Goal: Information Seeking & Learning: Check status

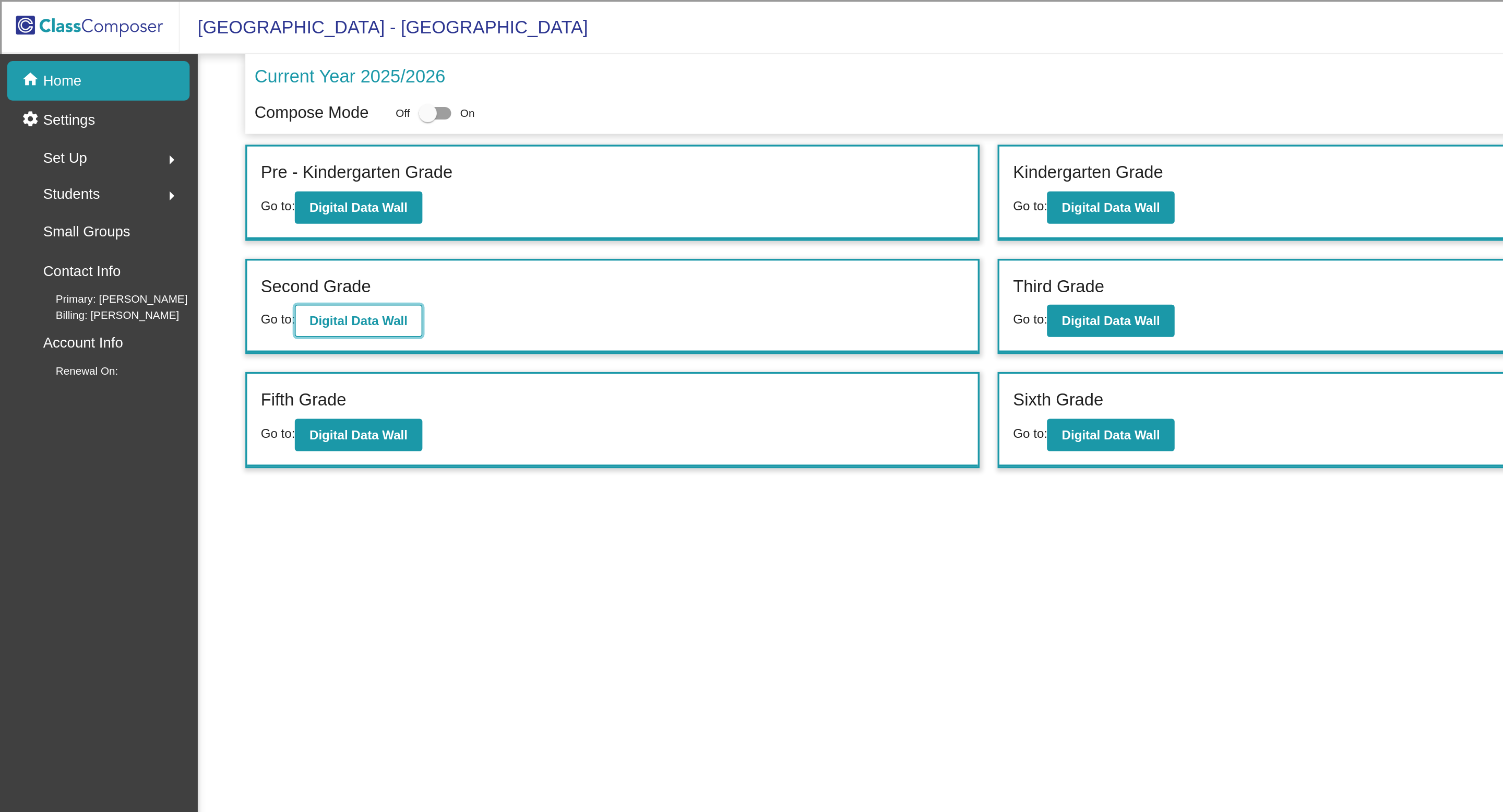
click at [224, 181] on button "Digital Data Wall" at bounding box center [208, 186] width 74 height 19
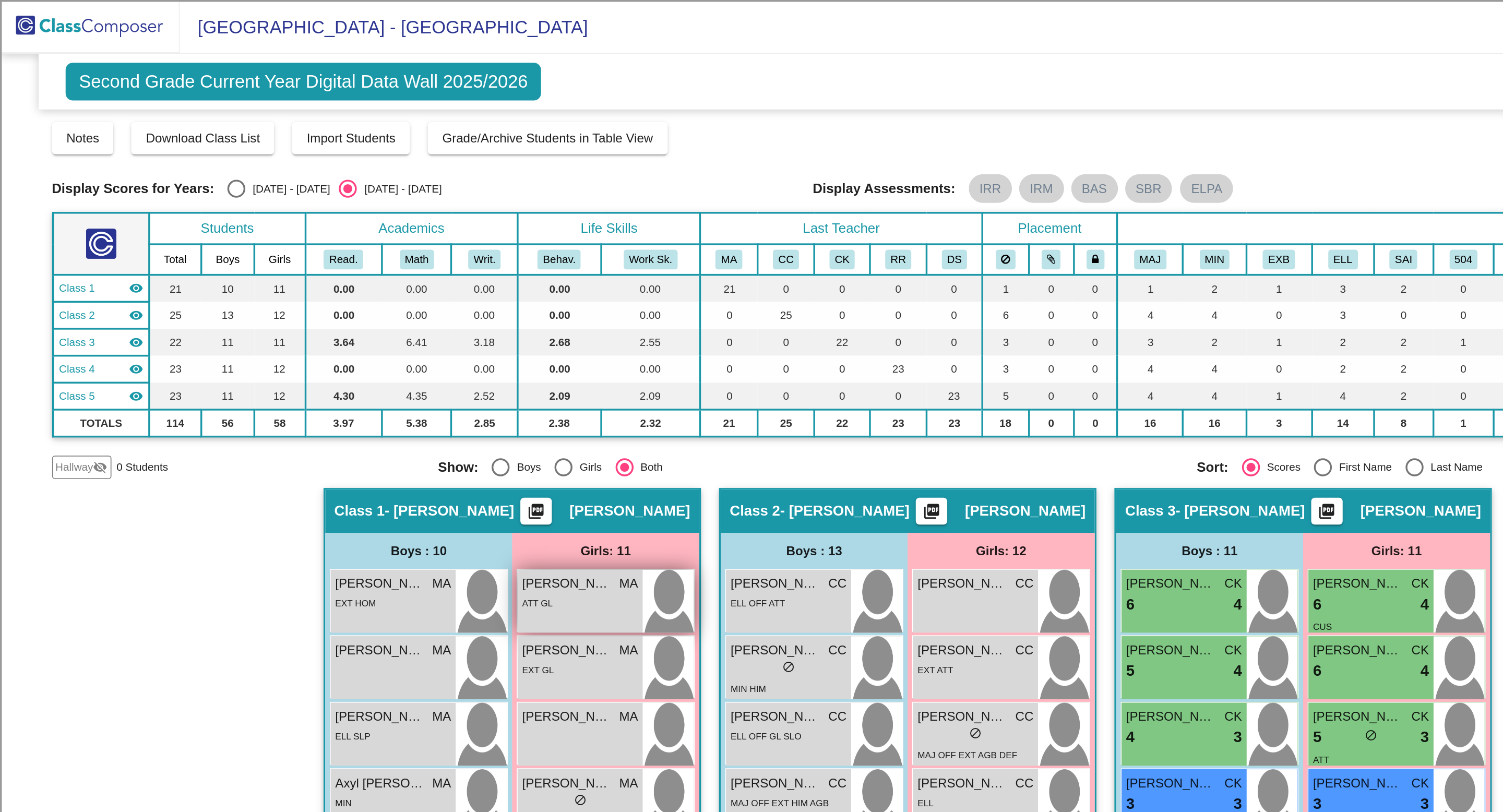
scroll to position [37, 0]
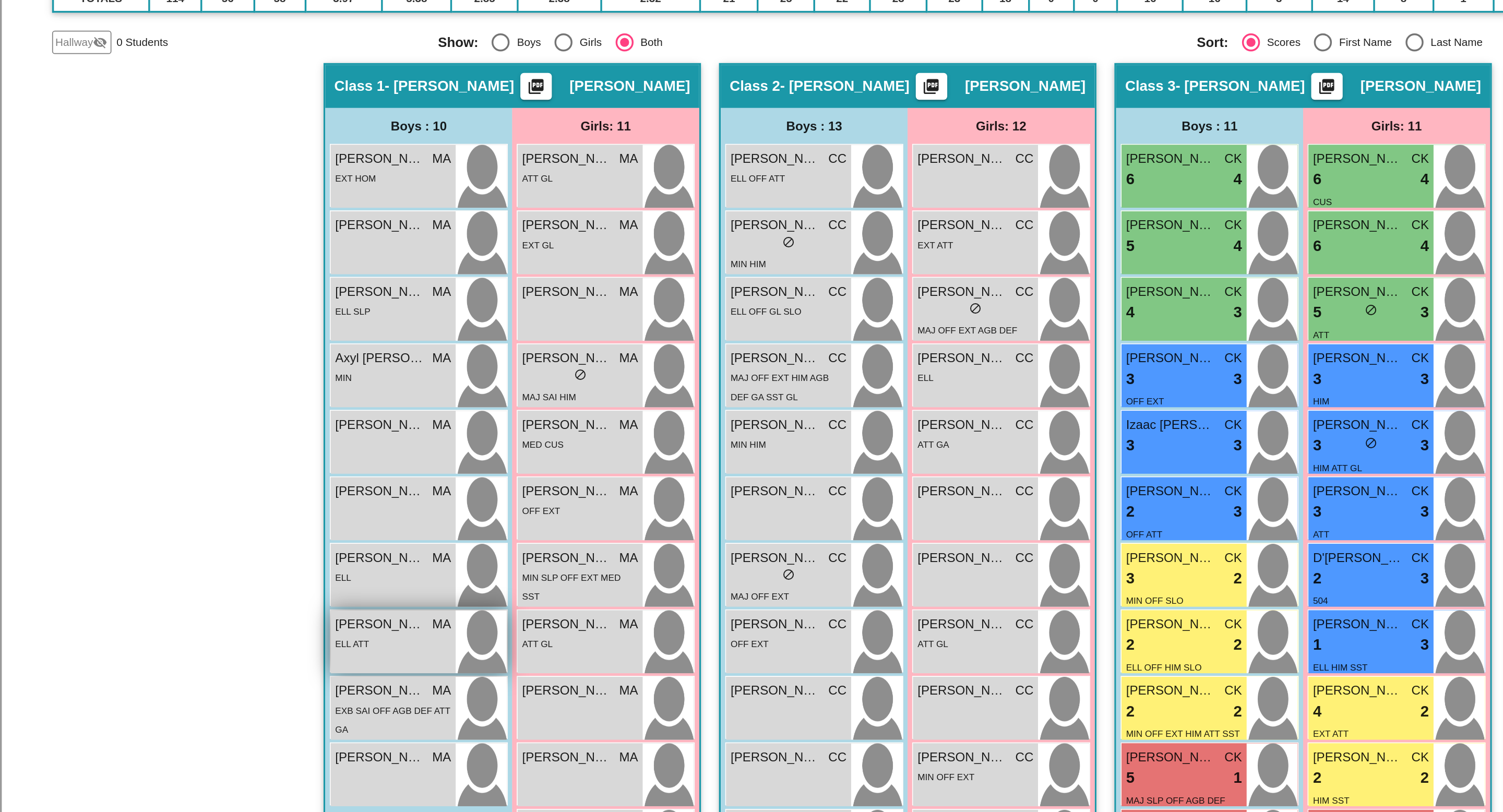
click at [233, 587] on div "ELL ATT" at bounding box center [228, 583] width 67 height 11
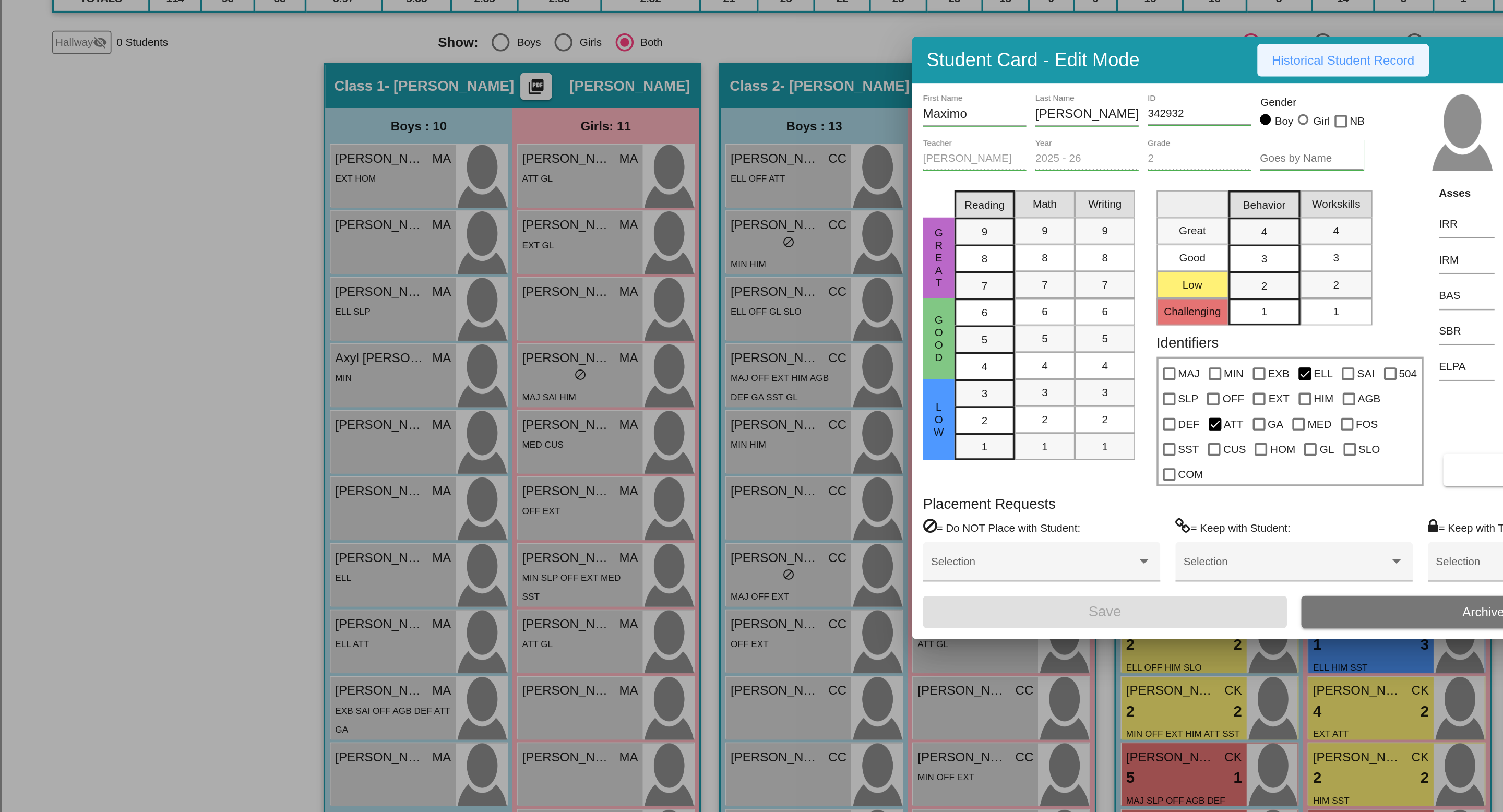
click at [756, 249] on span "Historical Student Record" at bounding box center [780, 245] width 83 height 9
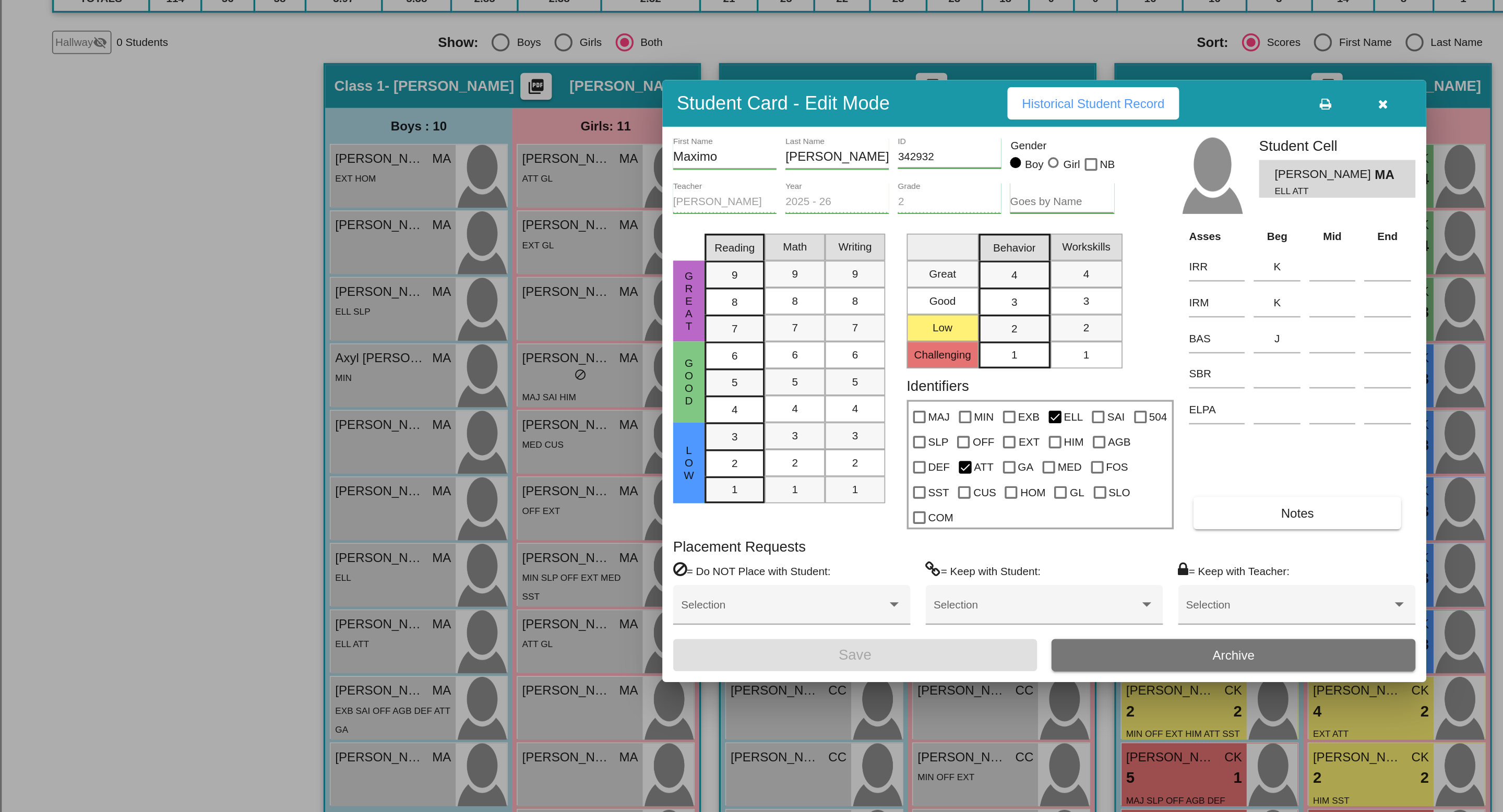
drag, startPoint x: 689, startPoint y: 249, endPoint x: 489, endPoint y: 276, distance: 201.8
click at [490, 277] on div "Student Card - Edit Mode Historical Student Record" at bounding box center [607, 270] width 444 height 27
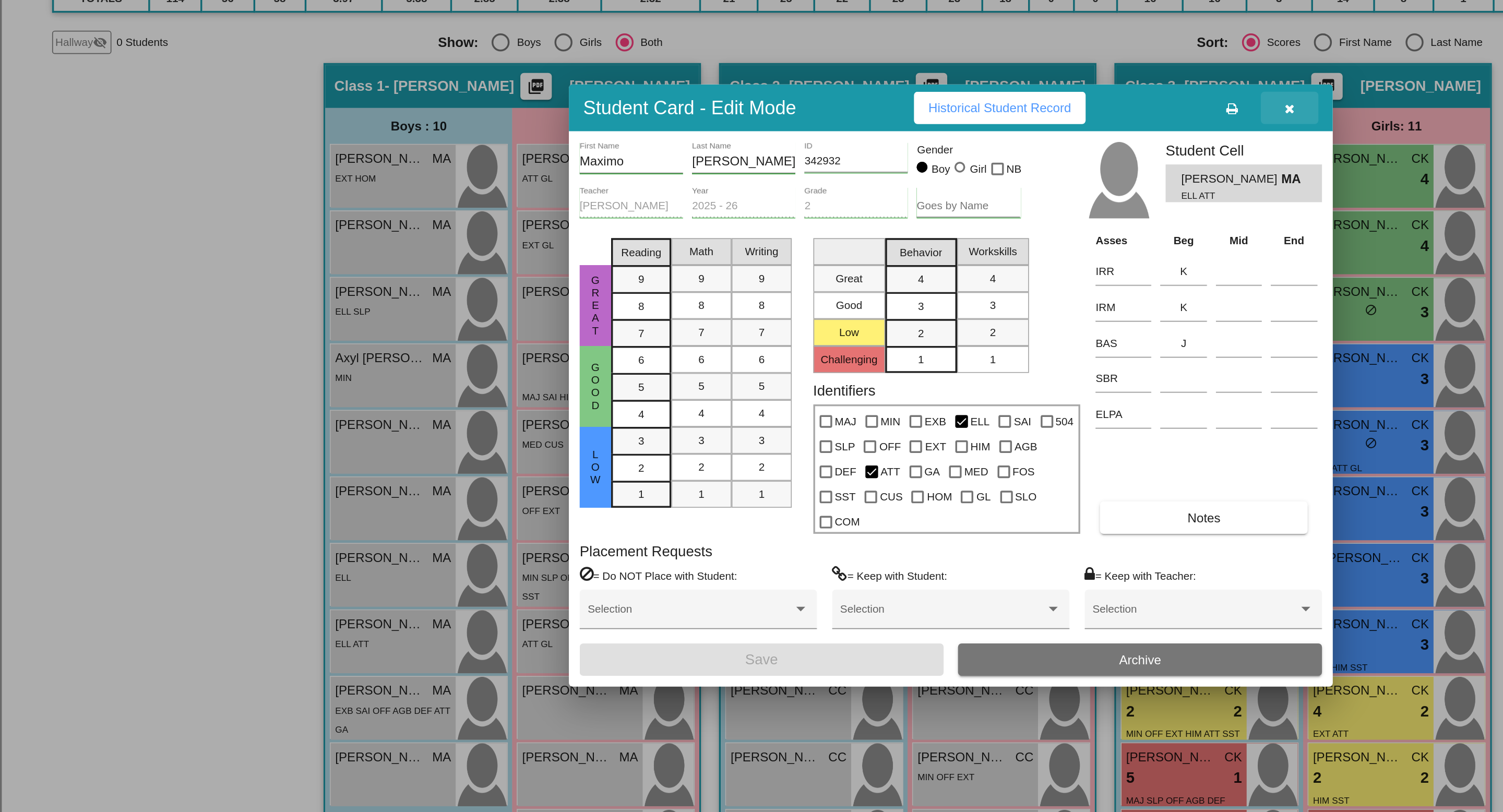
click at [749, 277] on icon "button" at bounding box center [749, 273] width 6 height 7
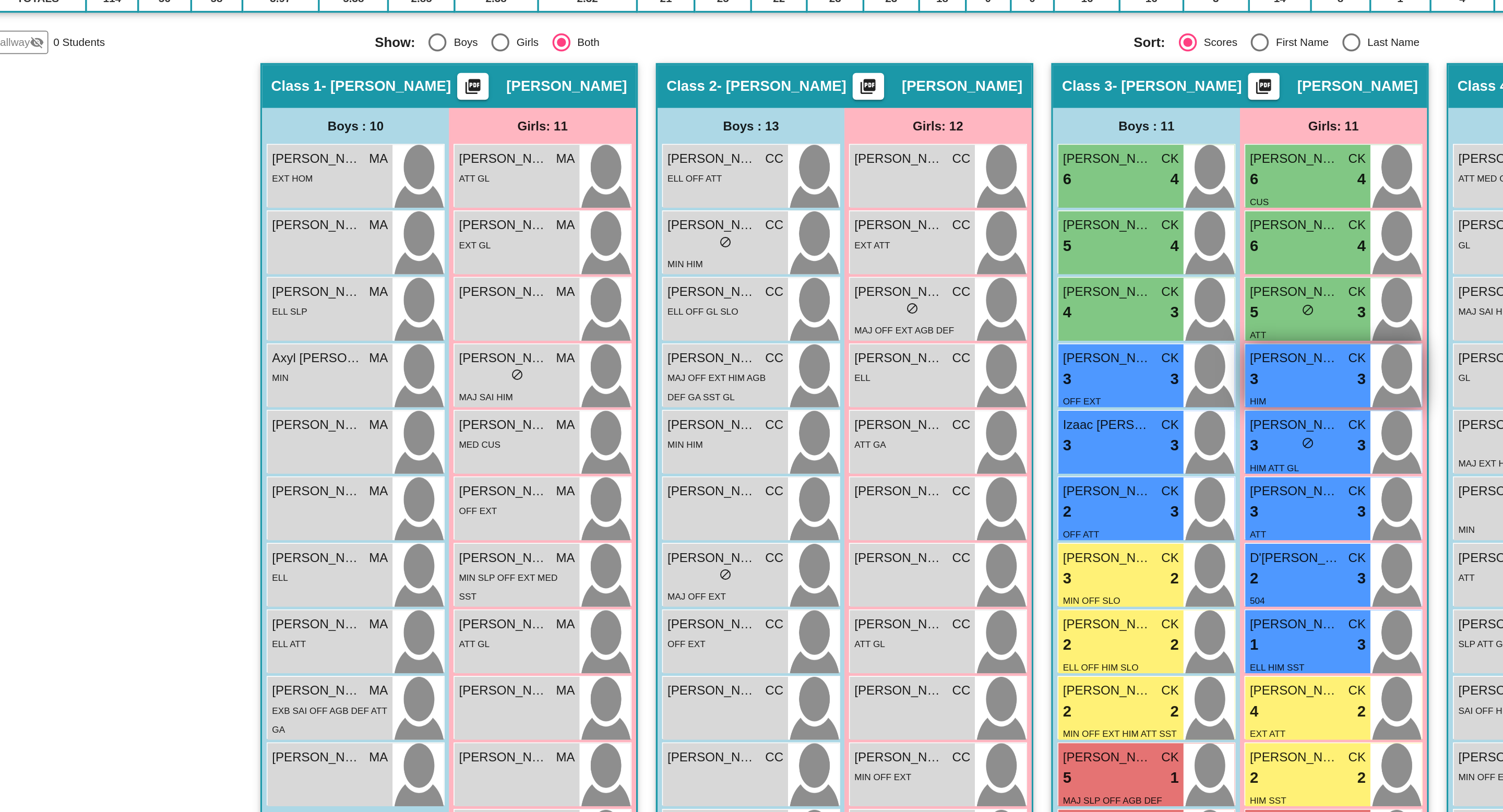
click at [780, 424] on div "3 lock do_not_disturb_alt 3" at bounding box center [796, 430] width 67 height 14
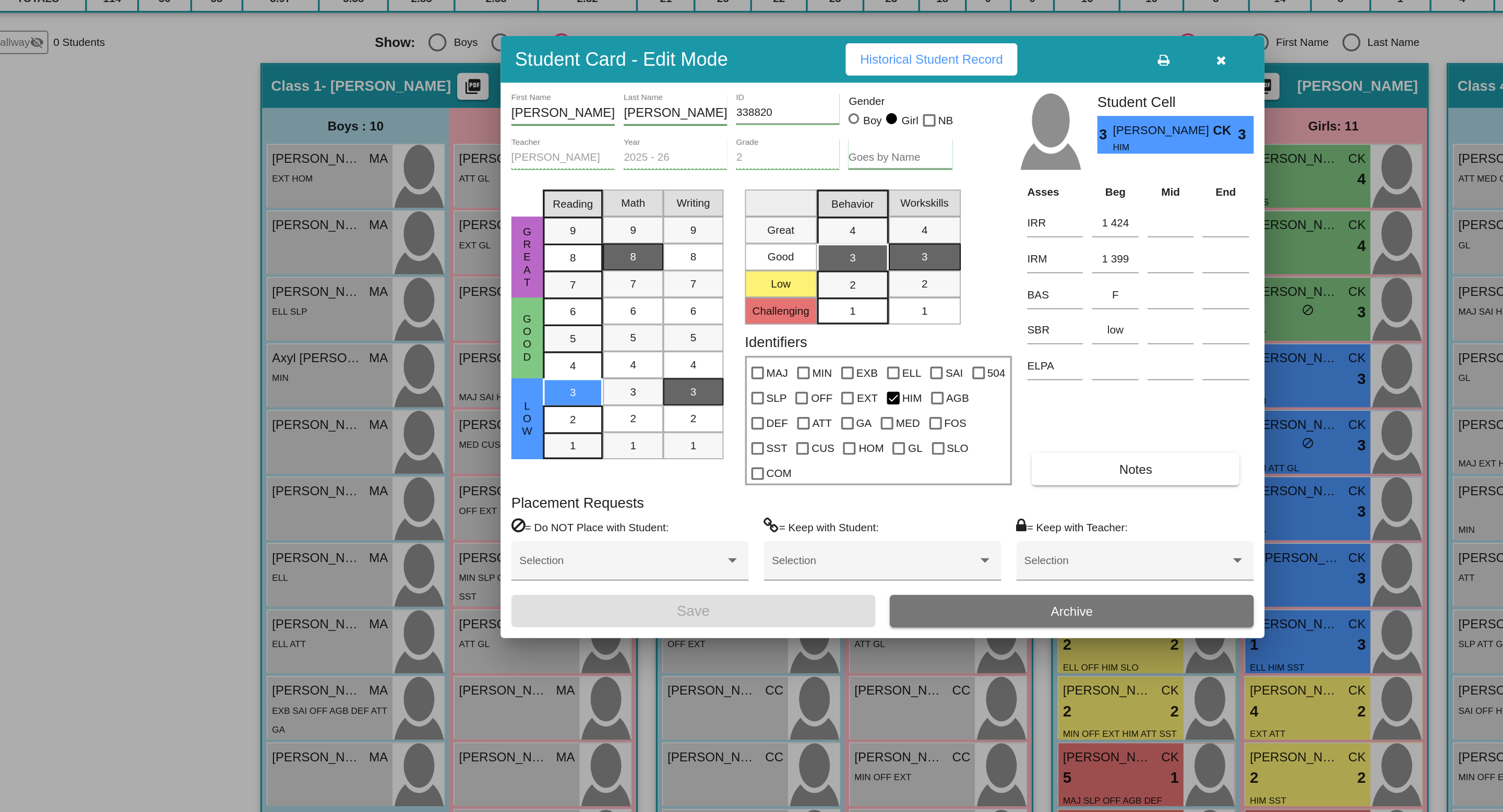
drag, startPoint x: 705, startPoint y: 253, endPoint x: 503, endPoint y: 253, distance: 202.0
click at [503, 253] on div "Student Card - Edit Mode Historical Student Record" at bounding box center [550, 244] width 444 height 27
click at [572, 249] on span "Historical Student Record" at bounding box center [578, 245] width 83 height 9
click at [747, 249] on icon "button" at bounding box center [747, 245] width 6 height 7
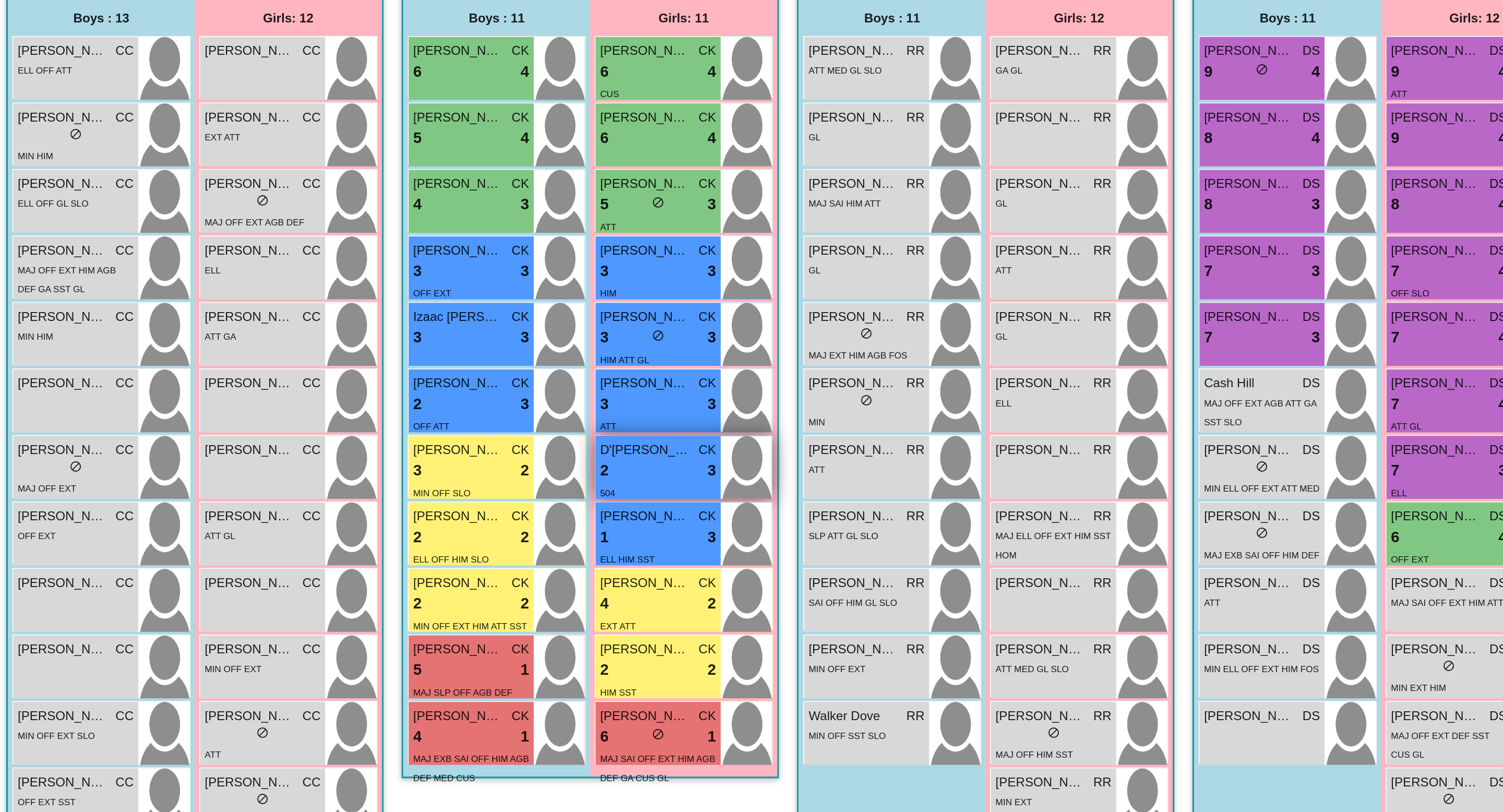
scroll to position [19, 0]
click at [789, 566] on div "2 lock do_not_disturb_alt 3" at bounding box center [796, 564] width 67 height 14
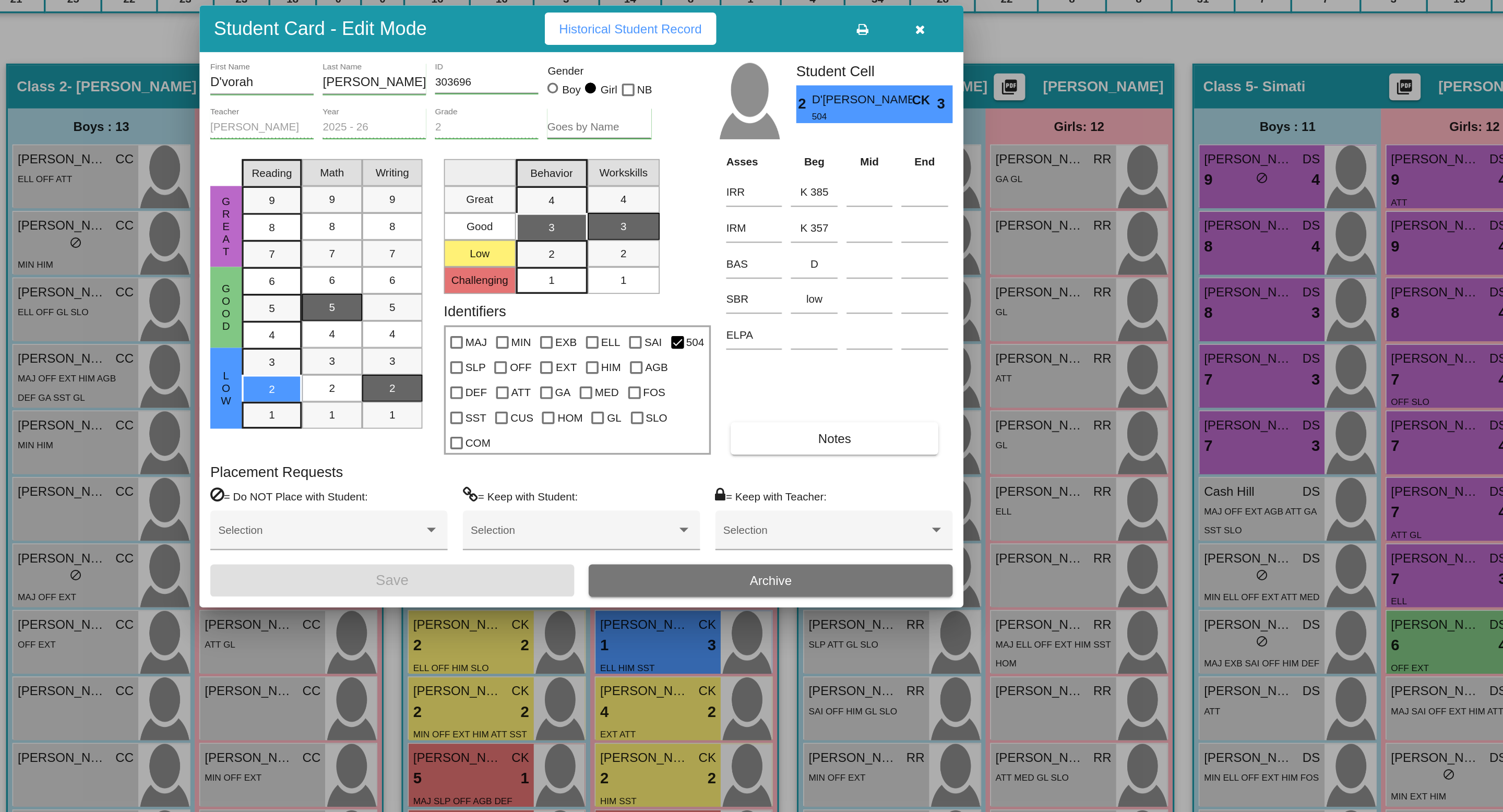
click at [792, 249] on span "Historical Student Record" at bounding box center [780, 245] width 83 height 9
click at [950, 249] on icon "button" at bounding box center [948, 245] width 6 height 7
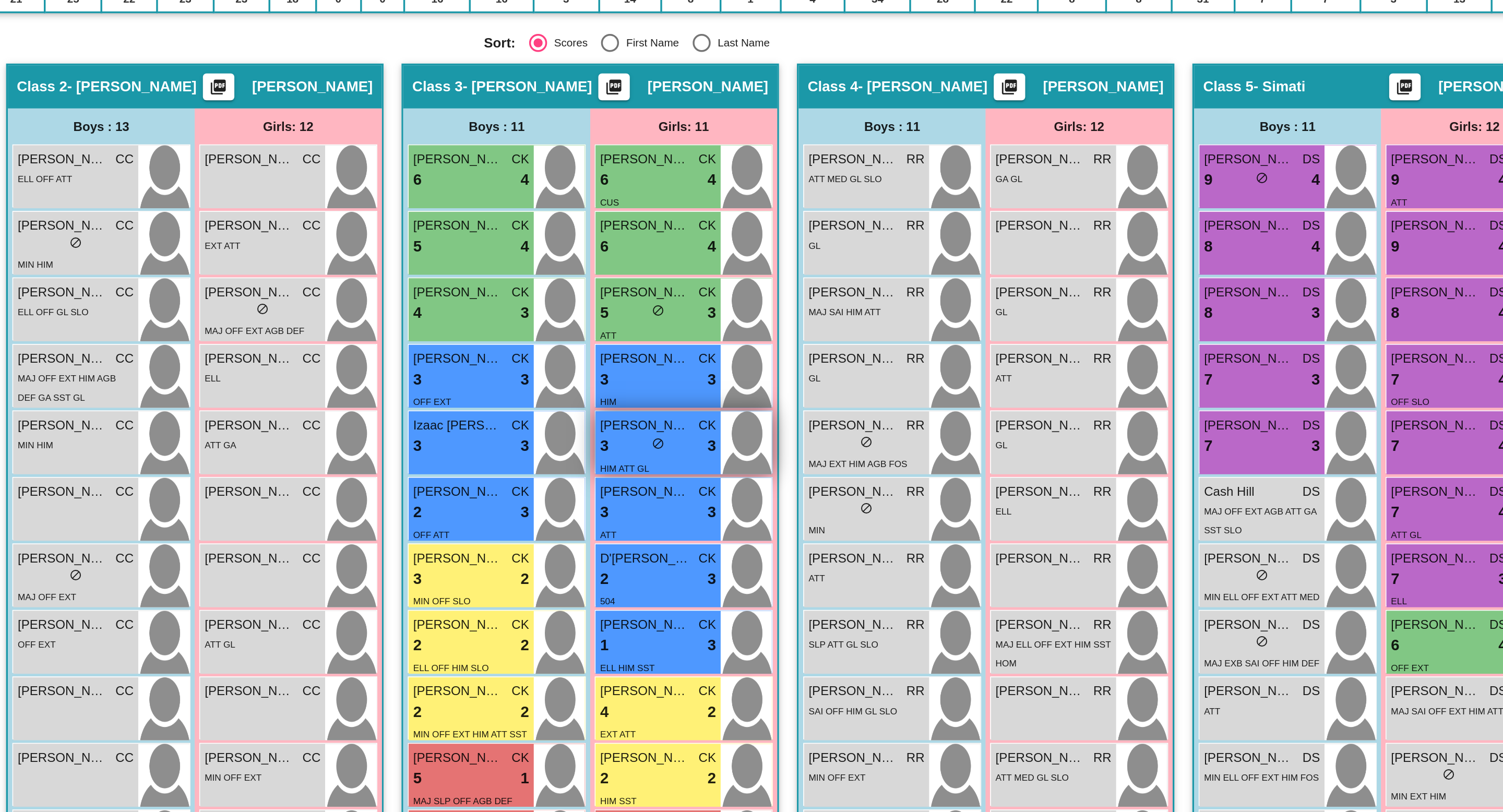
click at [803, 484] on div "3 lock do_not_disturb_alt 3" at bounding box center [796, 487] width 67 height 14
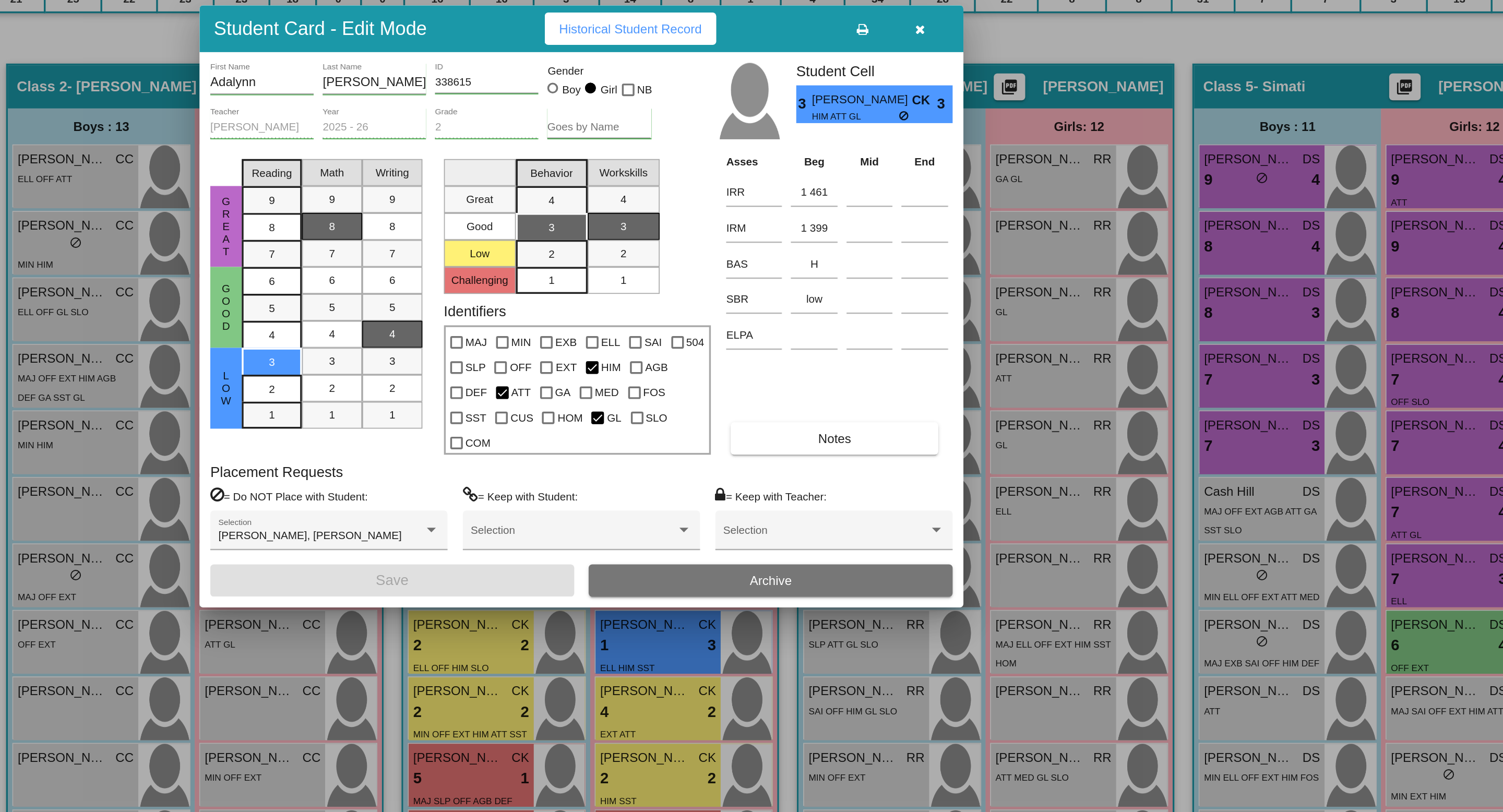
click at [949, 249] on icon "button" at bounding box center [948, 245] width 6 height 7
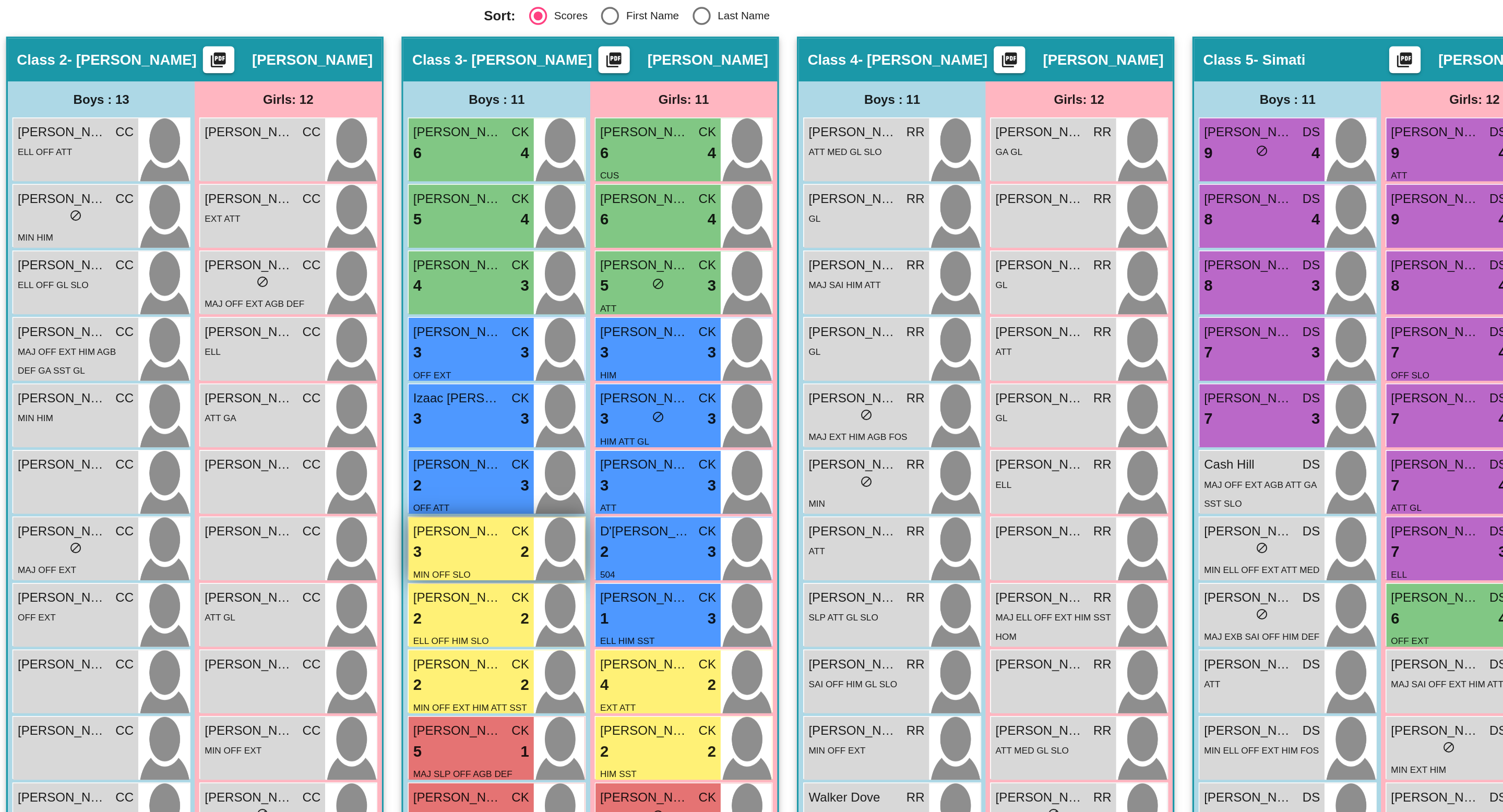
scroll to position [37, 0]
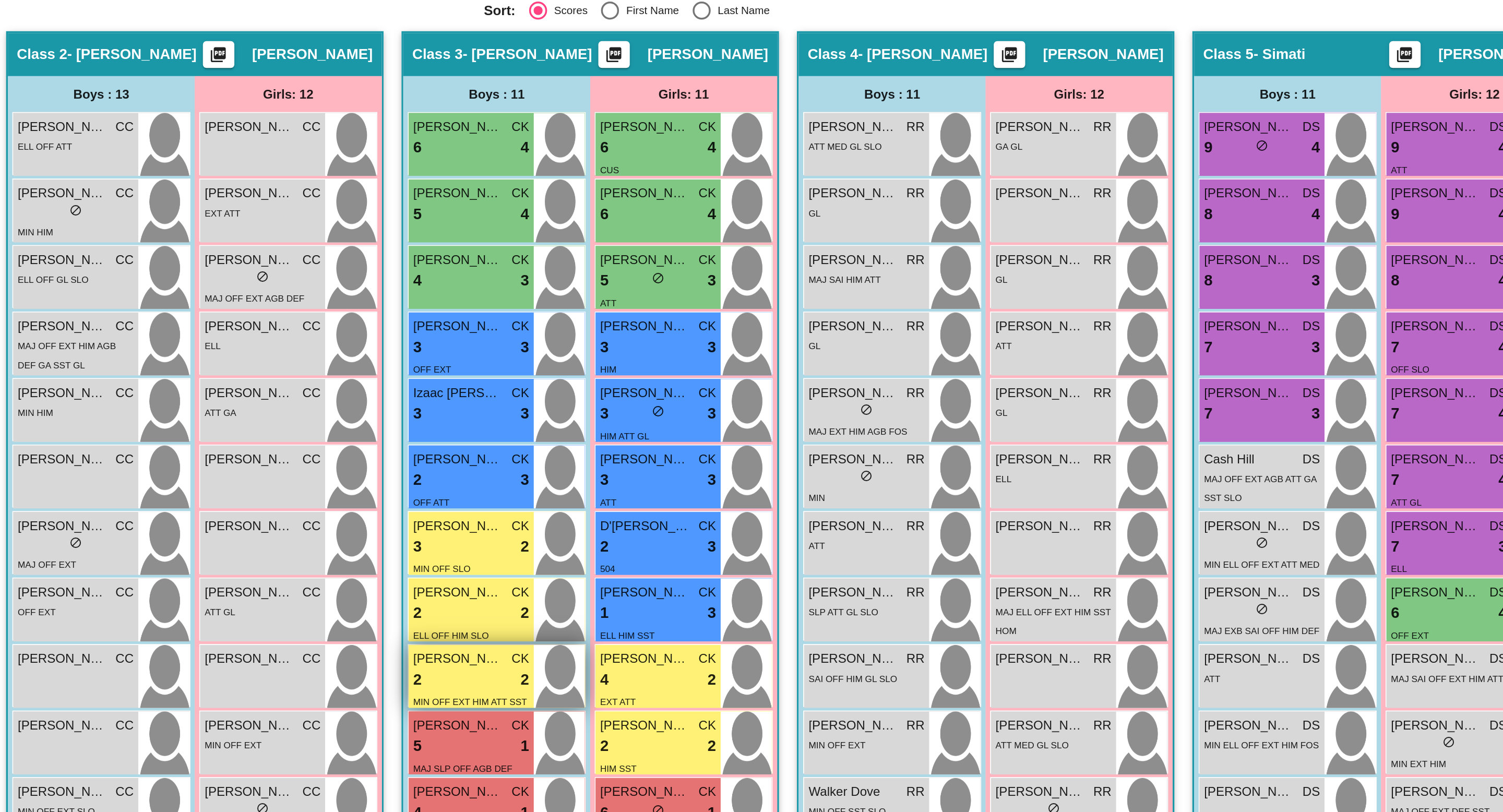
click at [686, 615] on span "[PERSON_NAME]" at bounding box center [679, 610] width 52 height 11
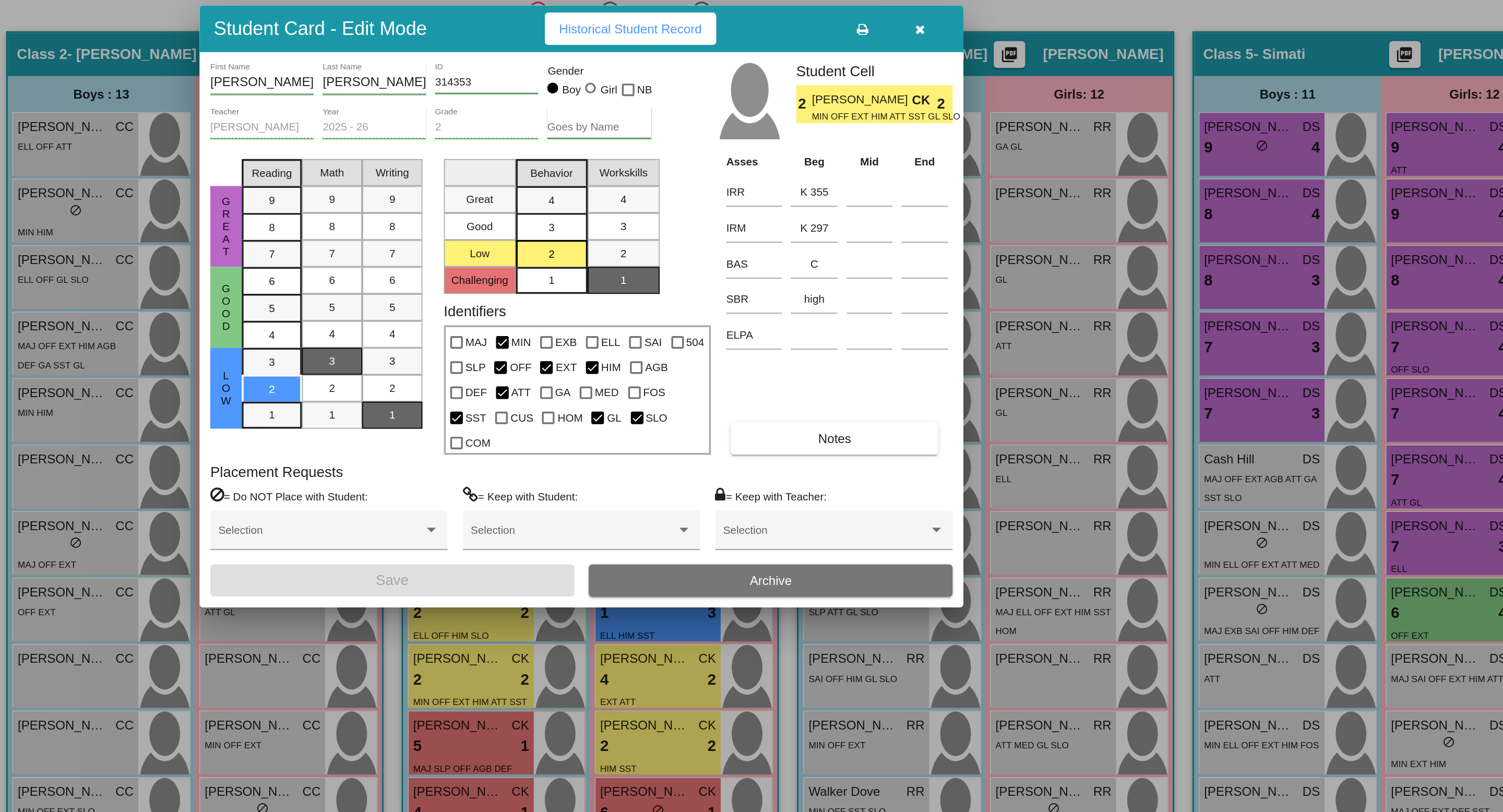
click at [779, 248] on span "Historical Student Record" at bounding box center [780, 245] width 83 height 9
click at [947, 249] on icon "button" at bounding box center [948, 245] width 6 height 7
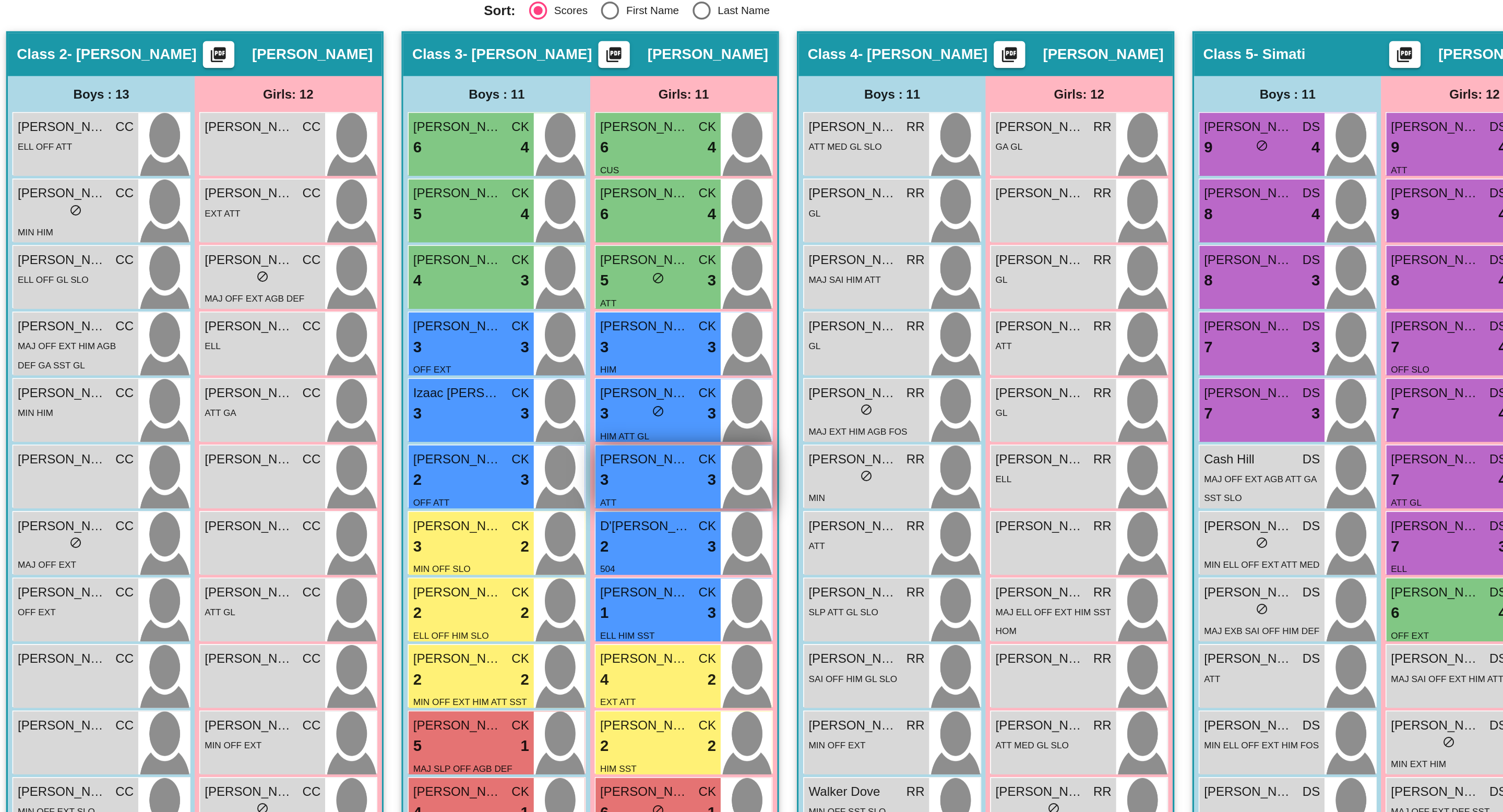
click at [795, 512] on div "3 lock do_not_disturb_alt 3" at bounding box center [796, 507] width 67 height 14
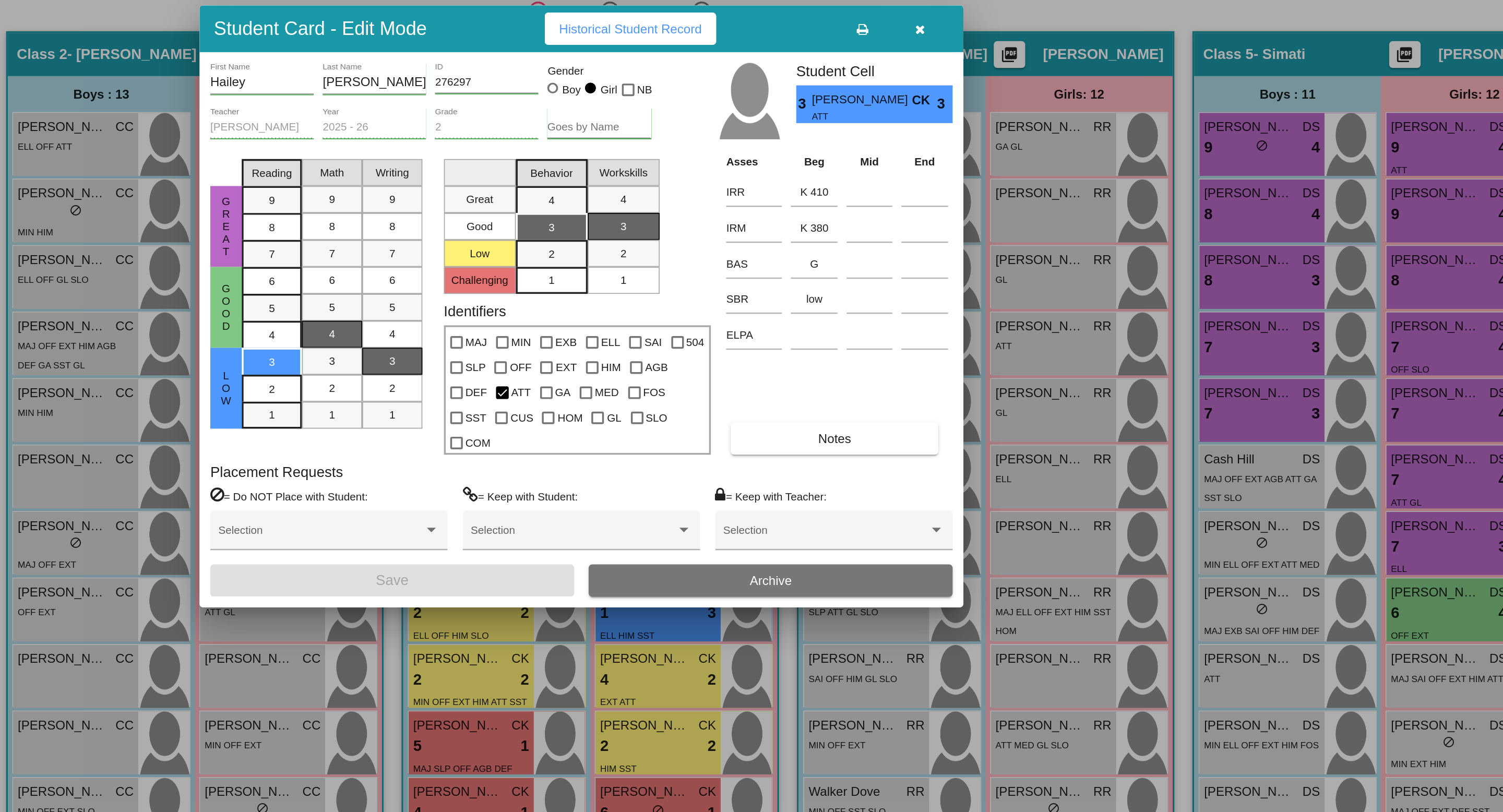
click at [780, 249] on span "Historical Student Record" at bounding box center [780, 245] width 83 height 9
click at [948, 249] on icon "button" at bounding box center [948, 245] width 6 height 7
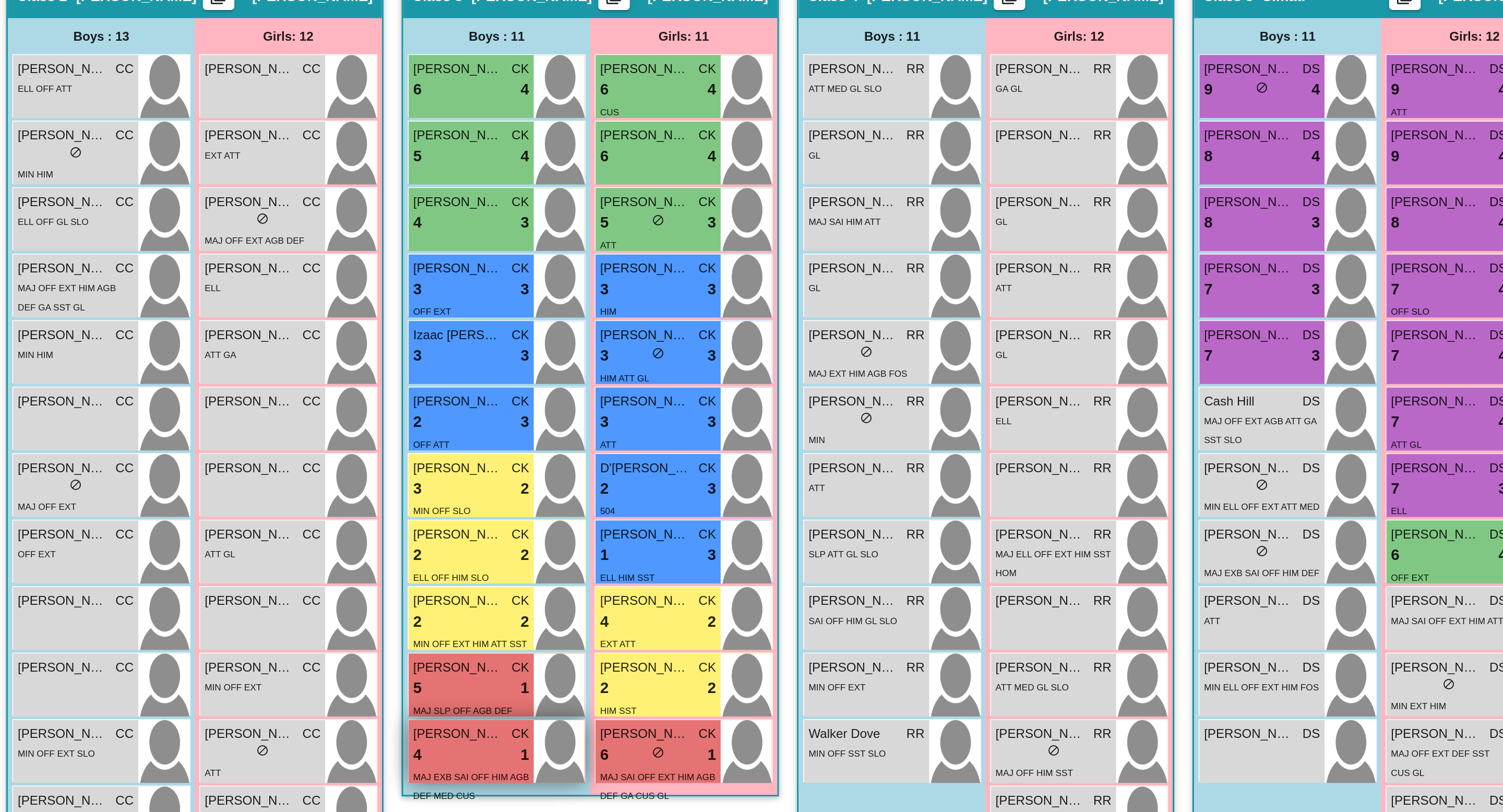
click at [689, 694] on div "4 lock do_not_disturb_alt 1" at bounding box center [687, 700] width 67 height 14
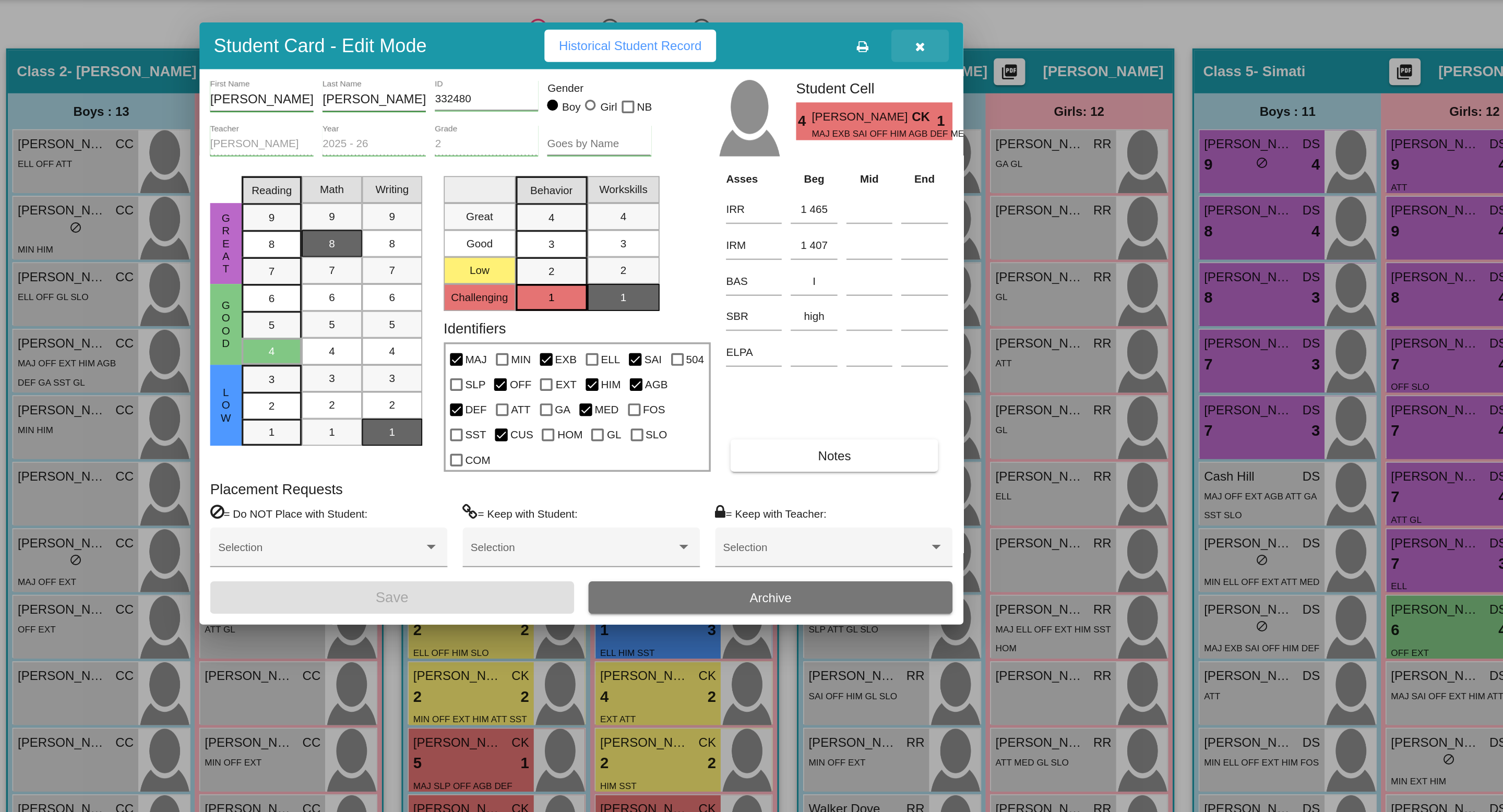
click at [947, 249] on icon "button" at bounding box center [948, 245] width 6 height 7
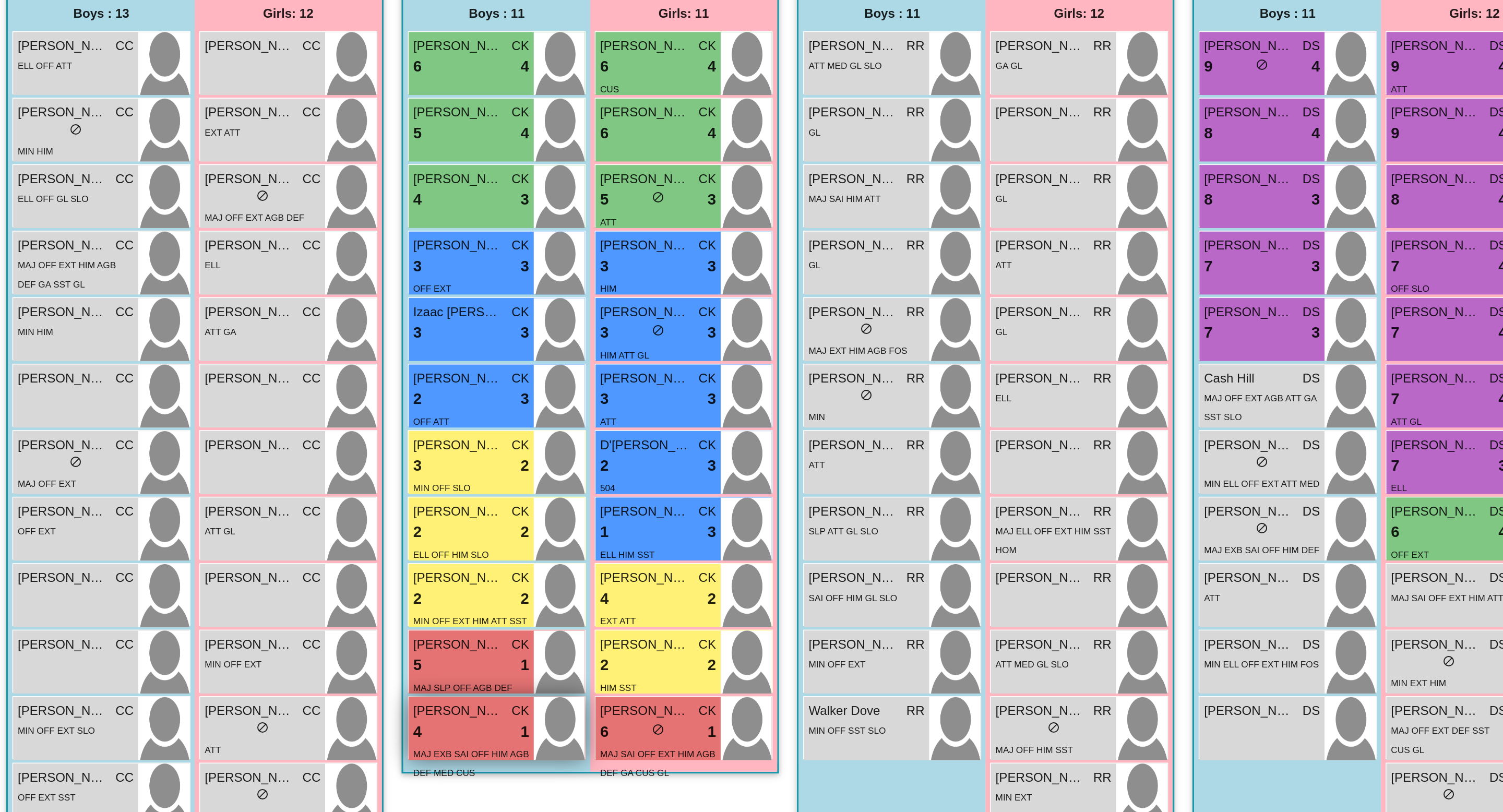
click at [673, 700] on div "4 lock do_not_disturb_alt 1" at bounding box center [687, 700] width 67 height 14
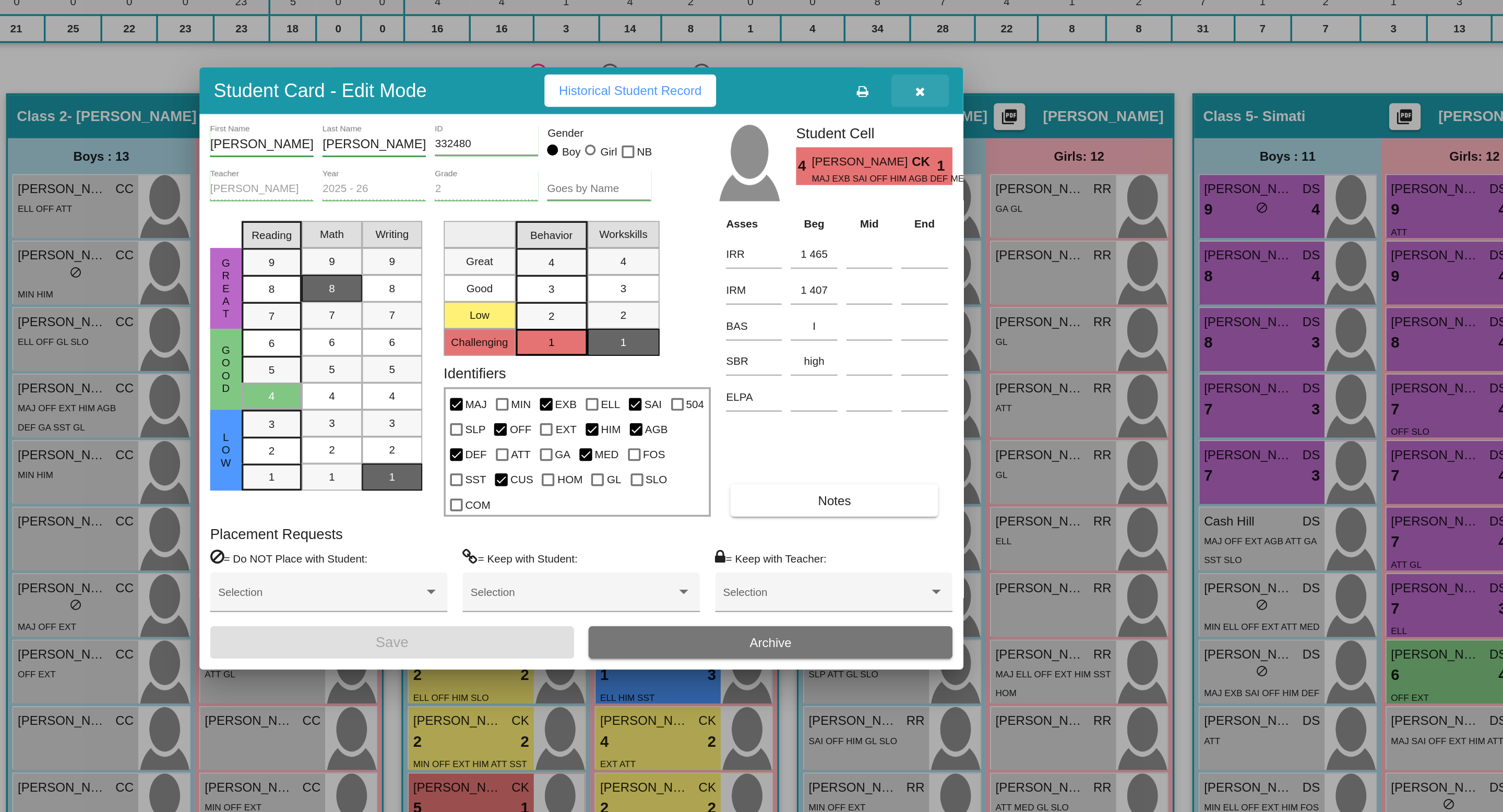
click at [947, 249] on icon "button" at bounding box center [948, 245] width 6 height 7
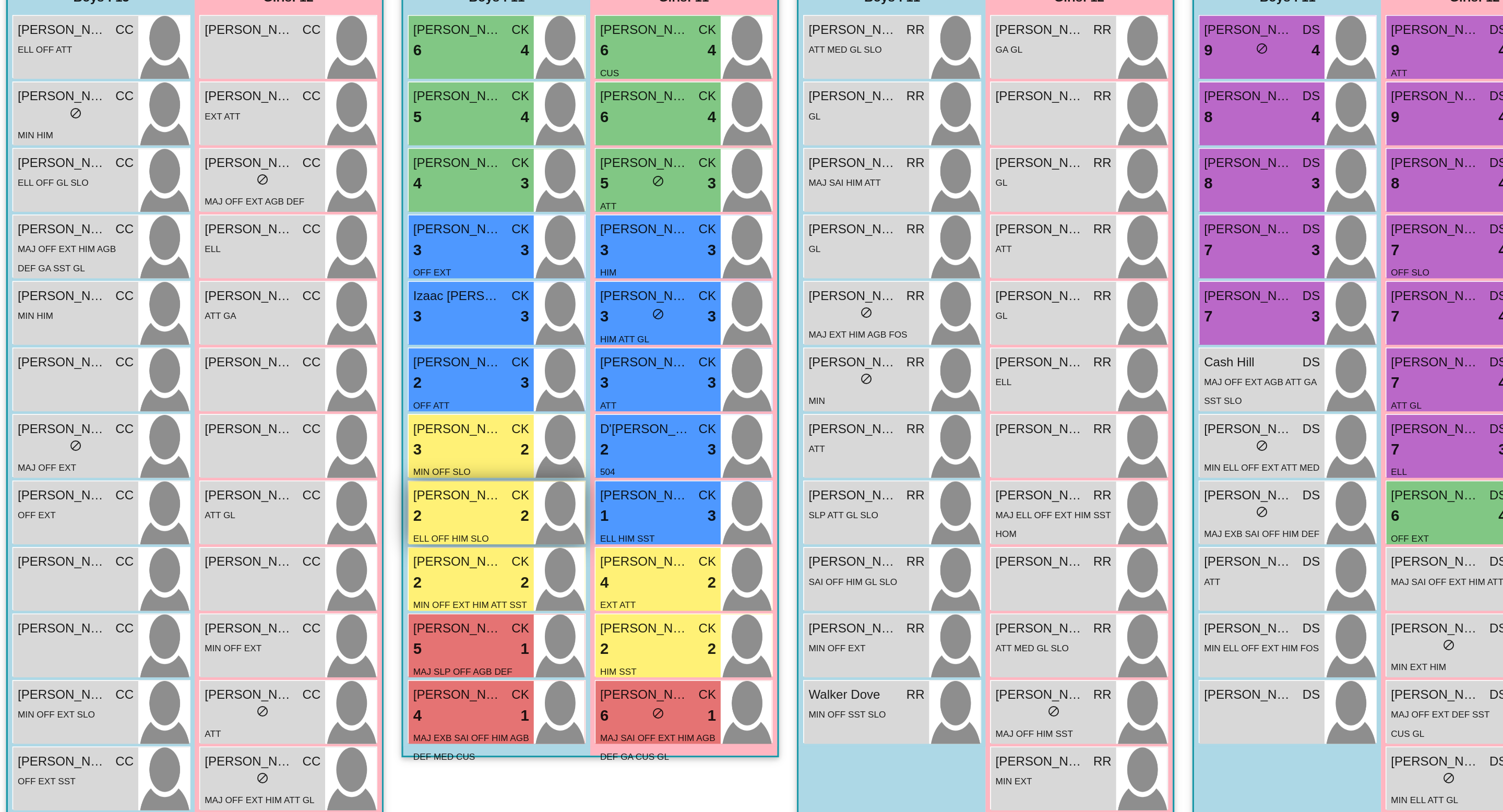
click at [694, 585] on div "2 lock do_not_disturb_alt 2" at bounding box center [687, 584] width 67 height 14
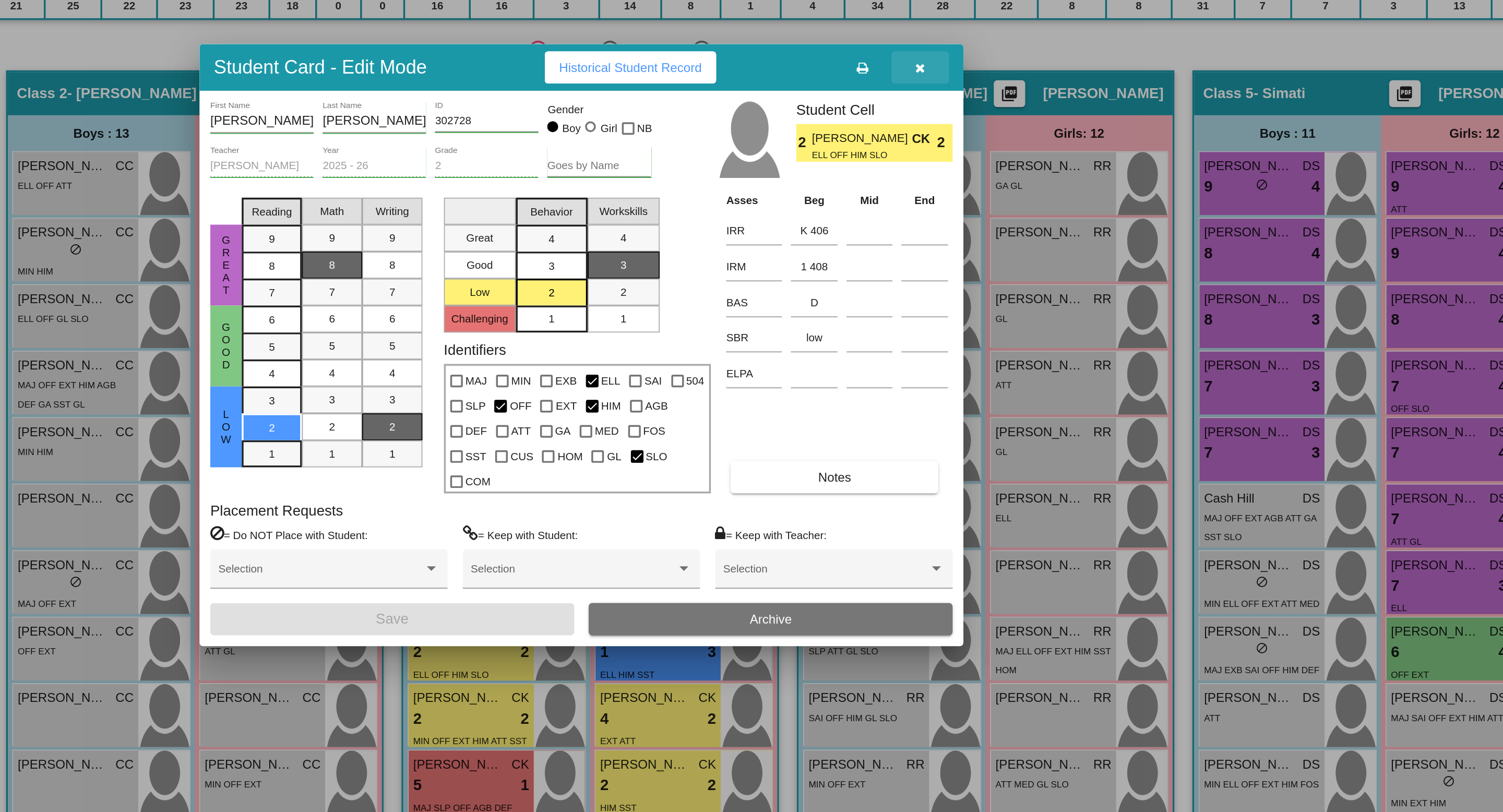
click at [947, 249] on icon "button" at bounding box center [948, 245] width 6 height 7
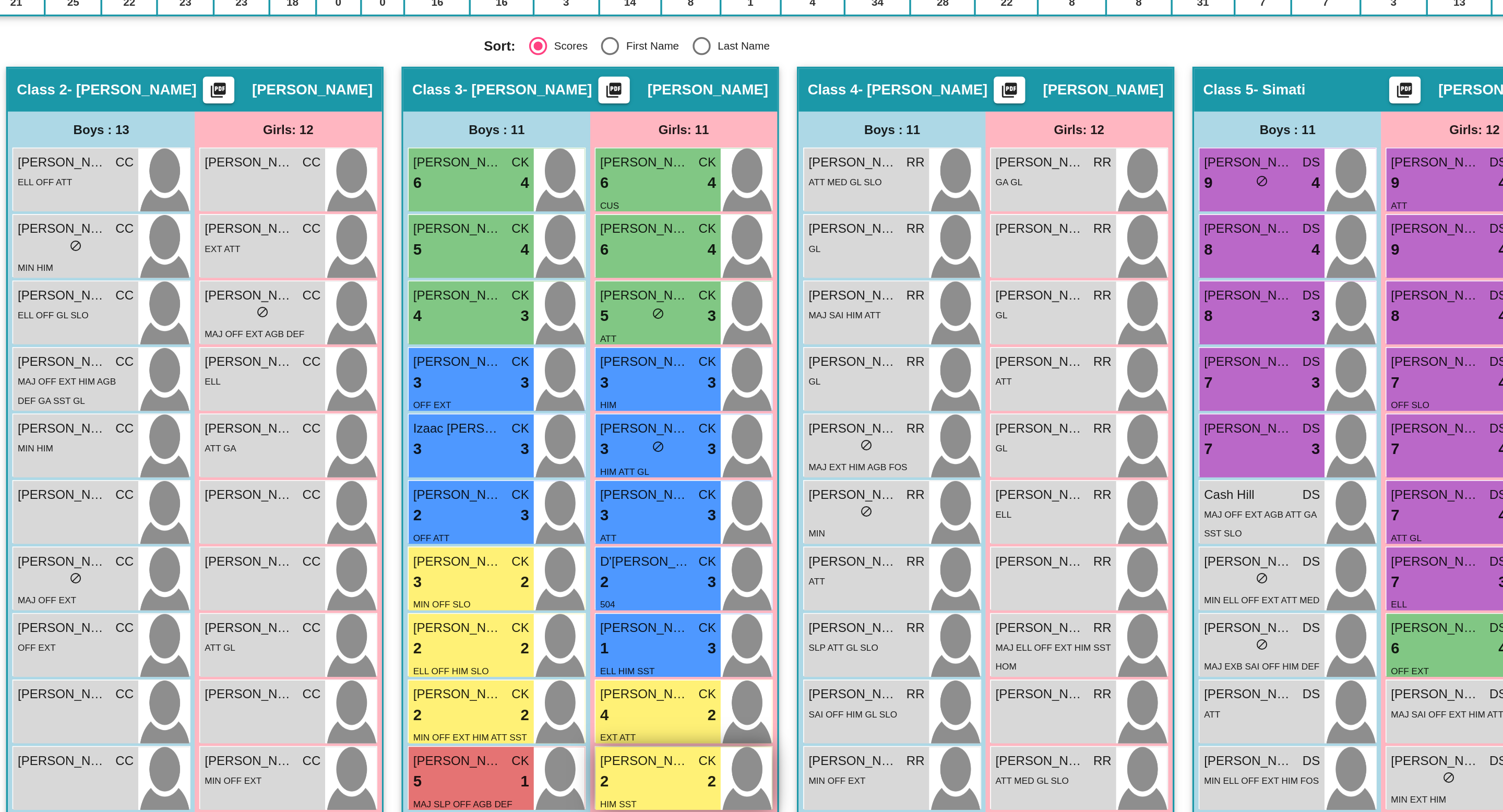
click at [795, 660] on div "2 lock do_not_disturb_alt 2" at bounding box center [796, 661] width 67 height 14
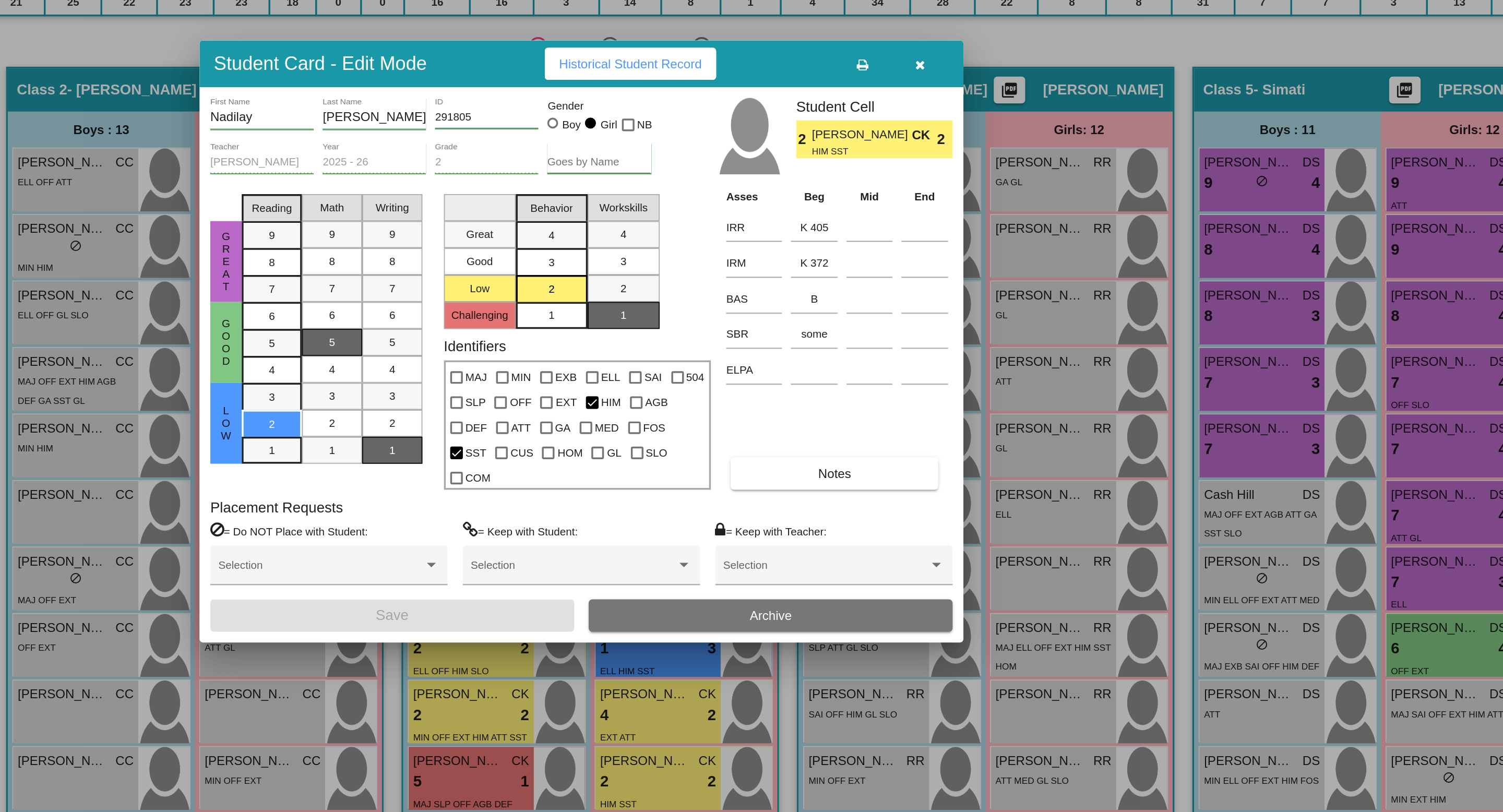
click at [810, 249] on span "Historical Student Record" at bounding box center [780, 245] width 83 height 9
click at [949, 249] on icon "button" at bounding box center [948, 245] width 6 height 7
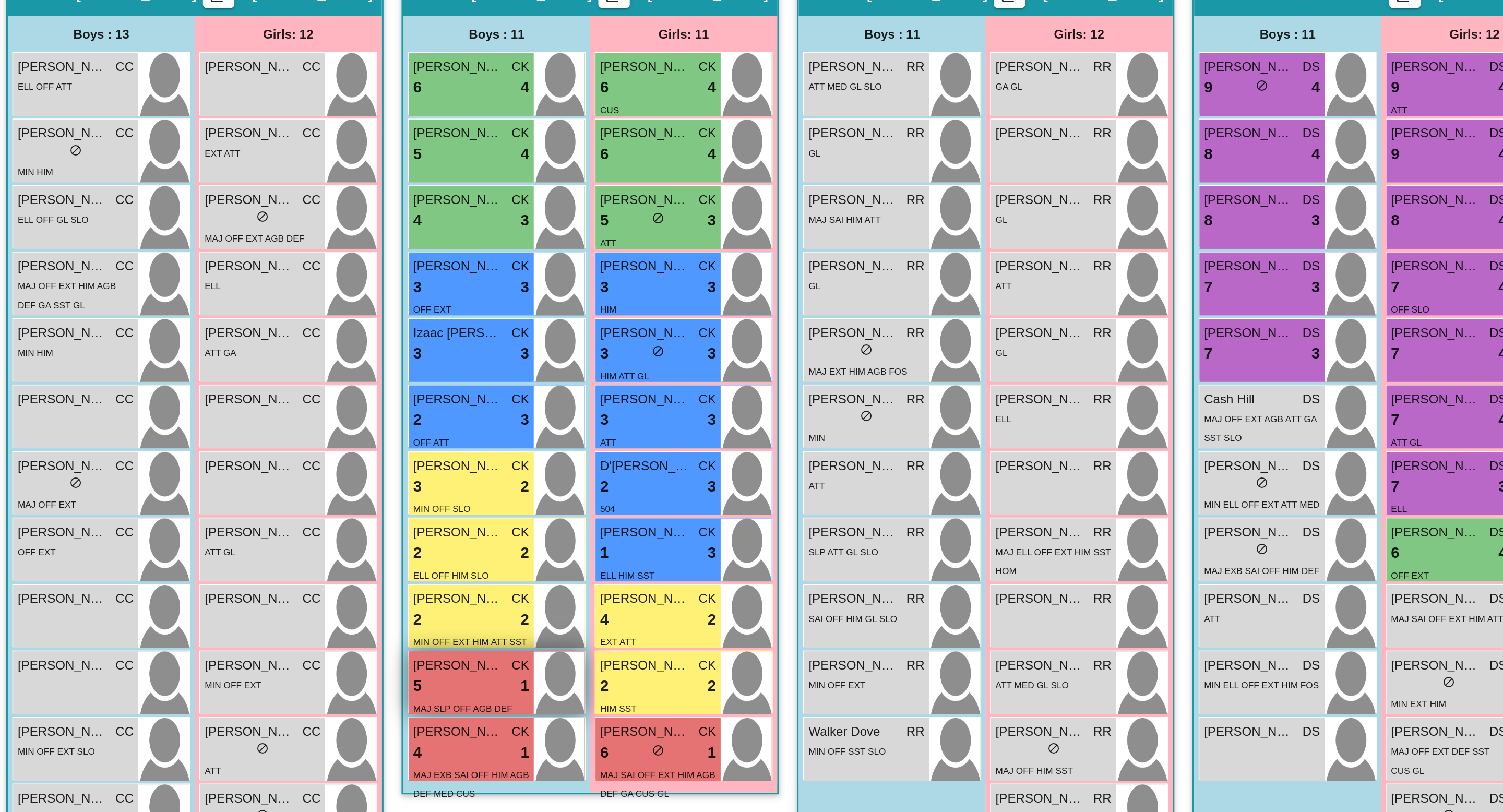
click at [691, 654] on span "[PERSON_NAME]" at bounding box center [679, 649] width 52 height 11
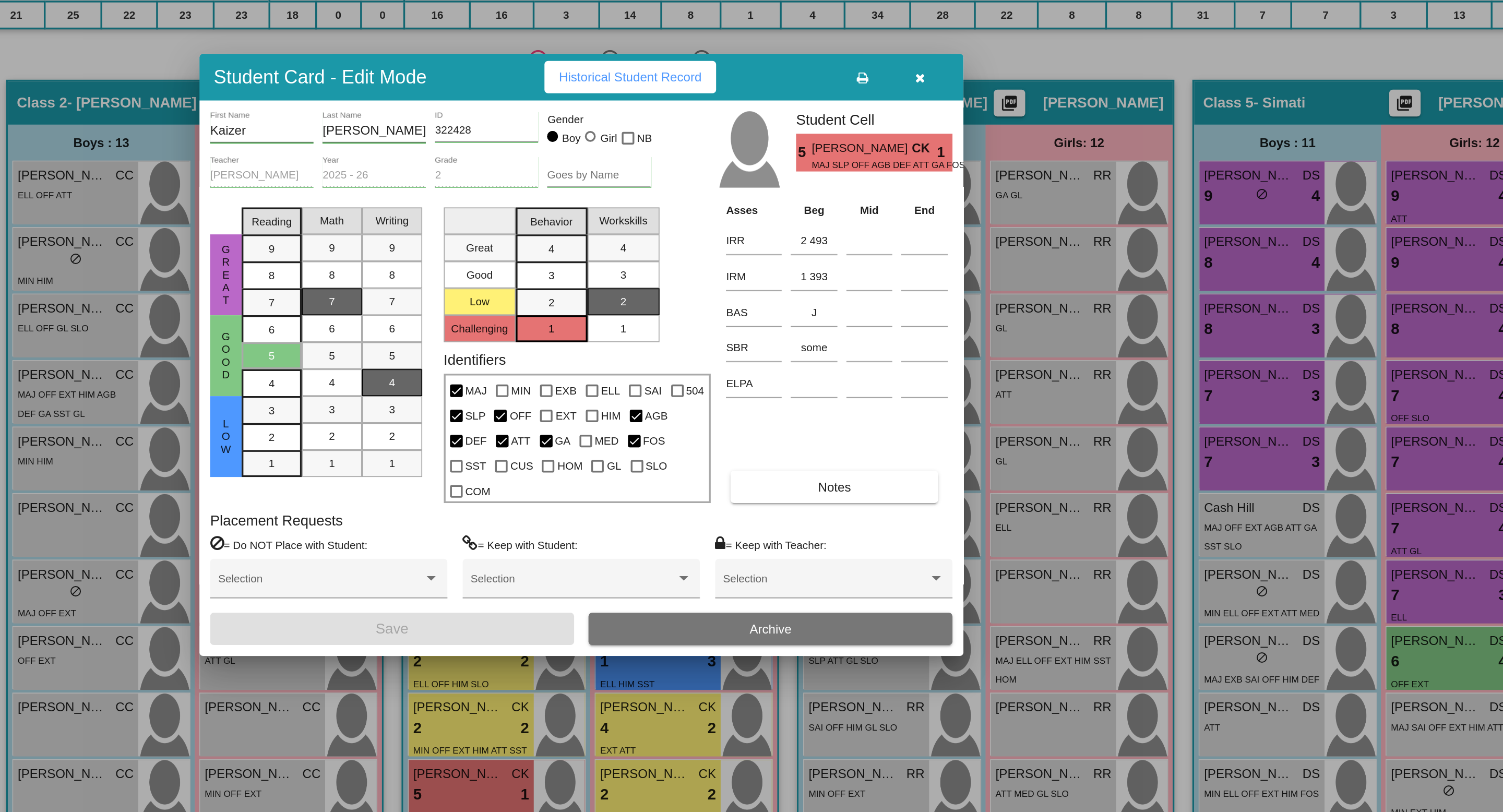
click at [797, 249] on span "Historical Student Record" at bounding box center [780, 245] width 83 height 9
click at [948, 249] on icon "button" at bounding box center [948, 245] width 6 height 7
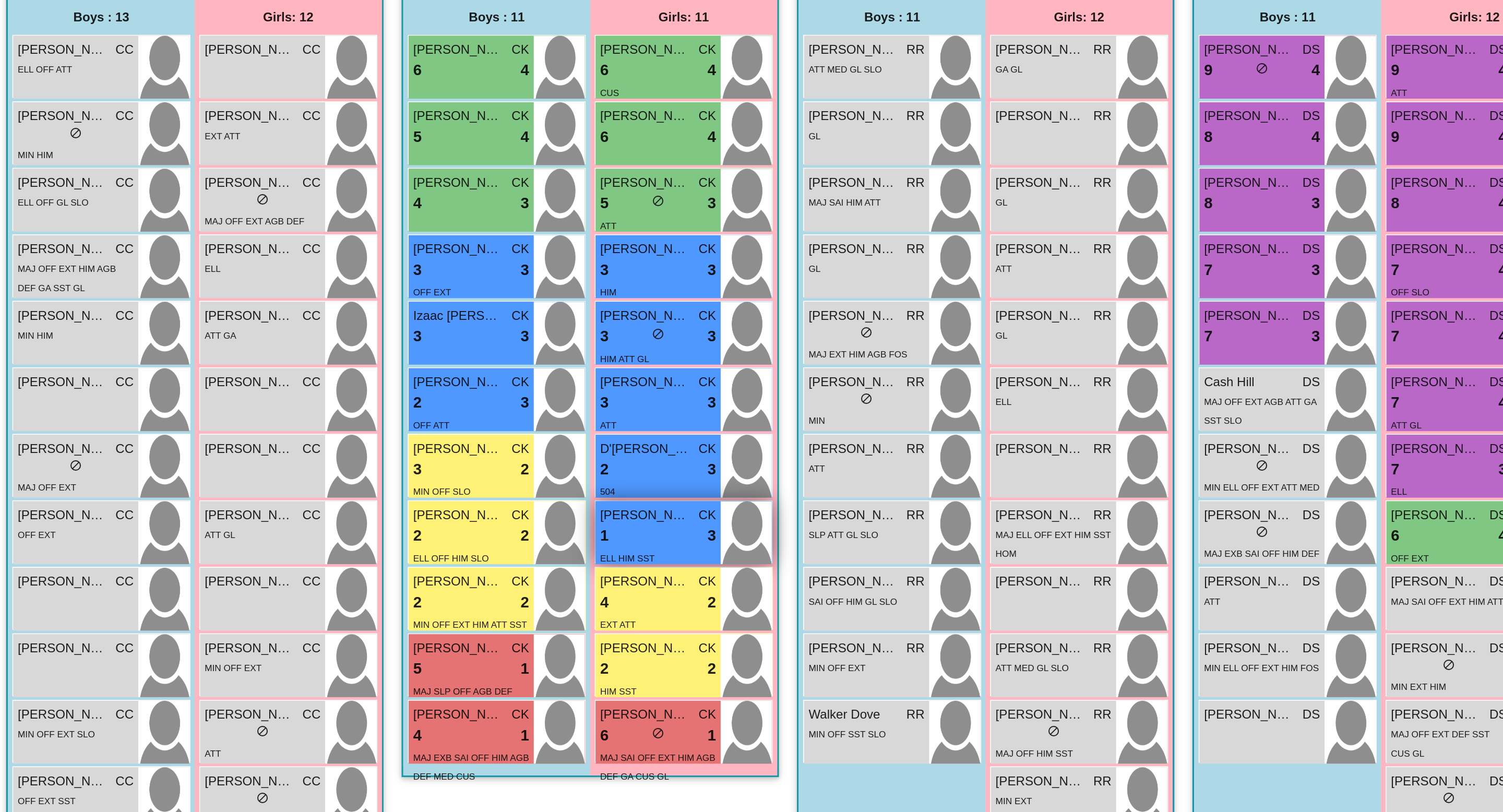
click at [798, 592] on div "ELL HIM SST" at bounding box center [796, 597] width 67 height 11
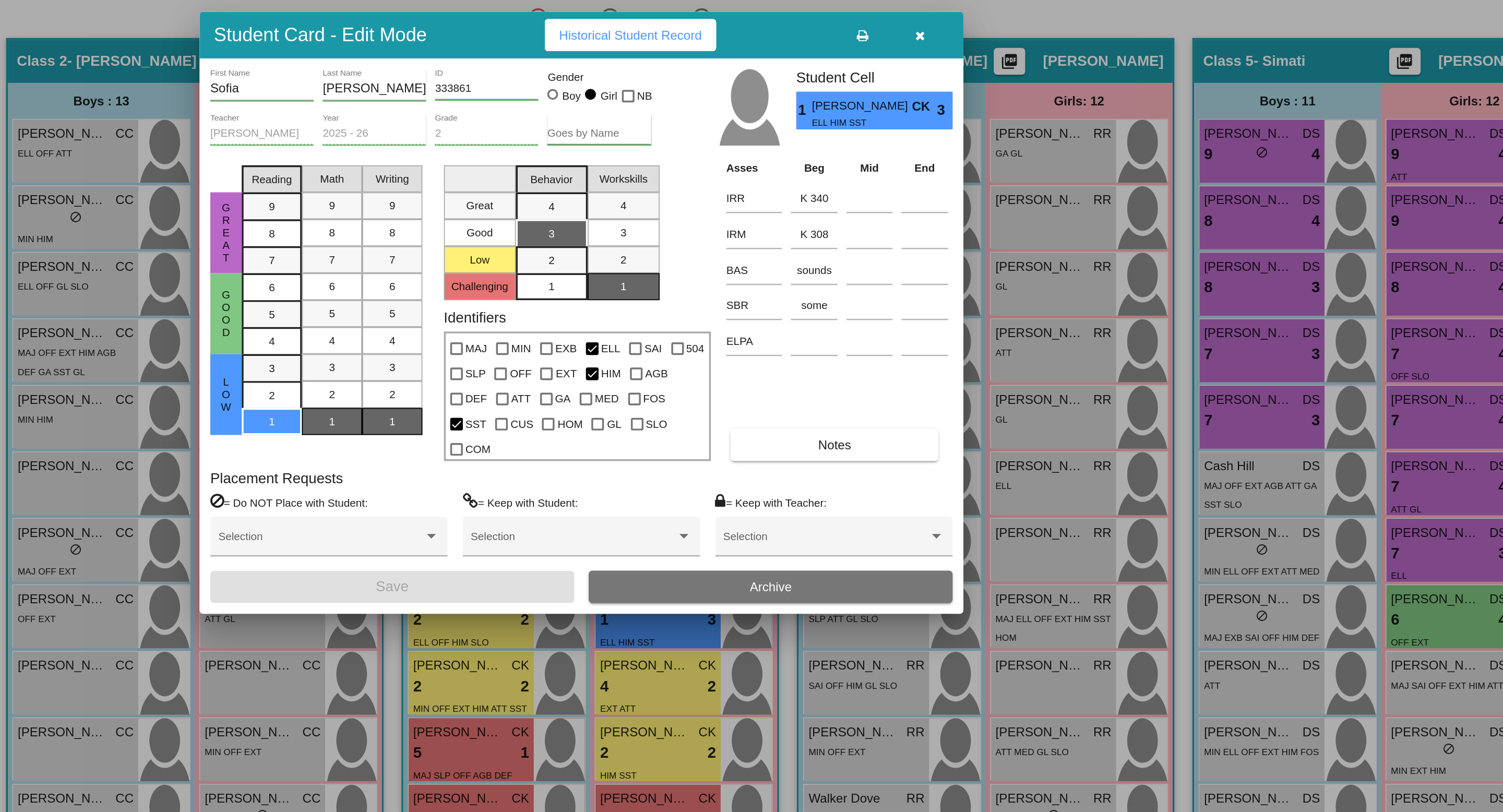
click at [798, 249] on span "Historical Student Record" at bounding box center [780, 245] width 83 height 9
click at [948, 249] on icon "button" at bounding box center [948, 245] width 6 height 7
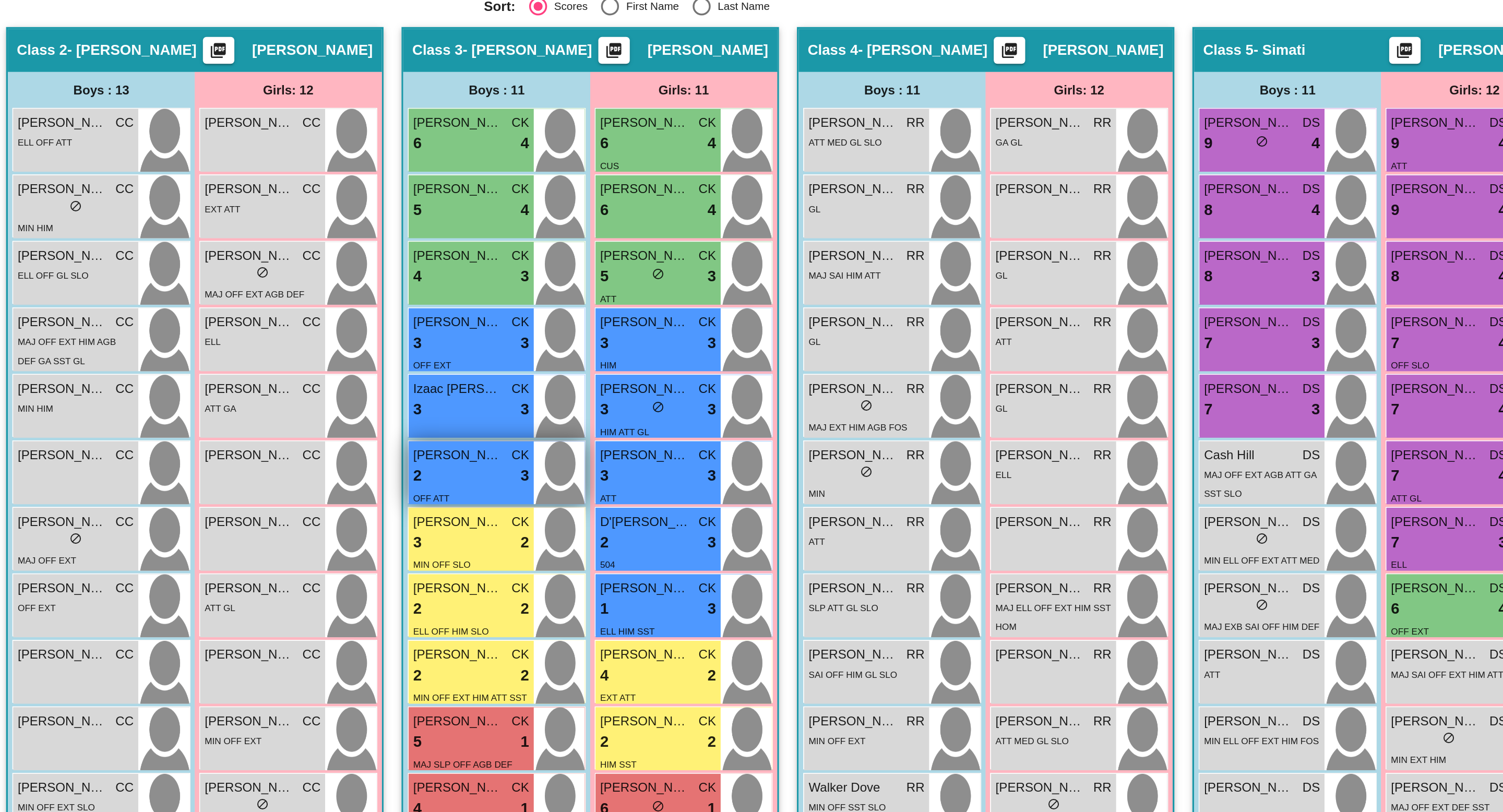
click at [694, 504] on div "2 lock do_not_disturb_alt 3" at bounding box center [687, 507] width 67 height 14
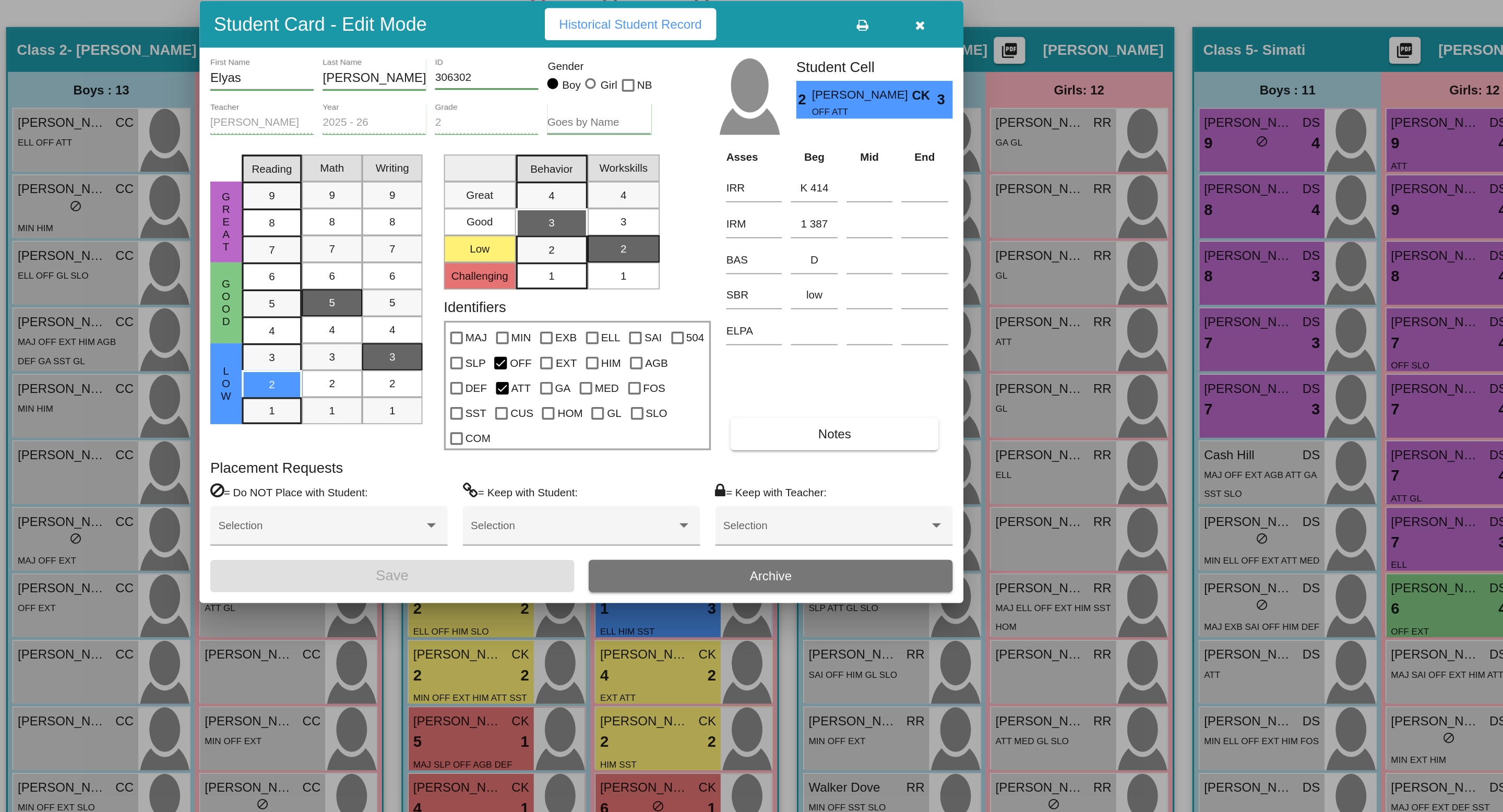
click at [787, 249] on span "Historical Student Record" at bounding box center [780, 245] width 83 height 9
click at [949, 249] on icon "button" at bounding box center [948, 245] width 6 height 7
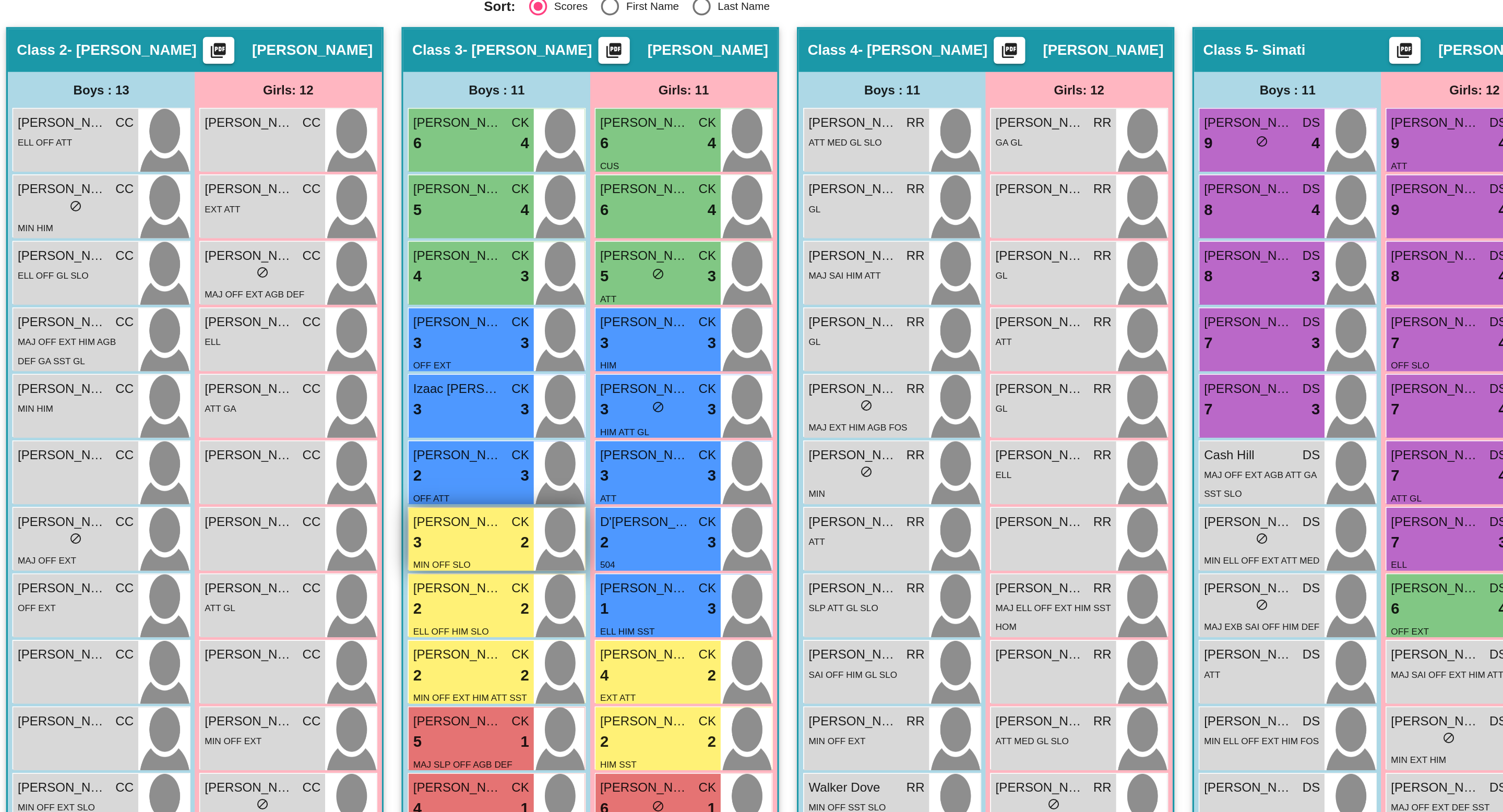
click at [675, 544] on div "3 lock do_not_disturb_alt 2" at bounding box center [687, 545] width 67 height 14
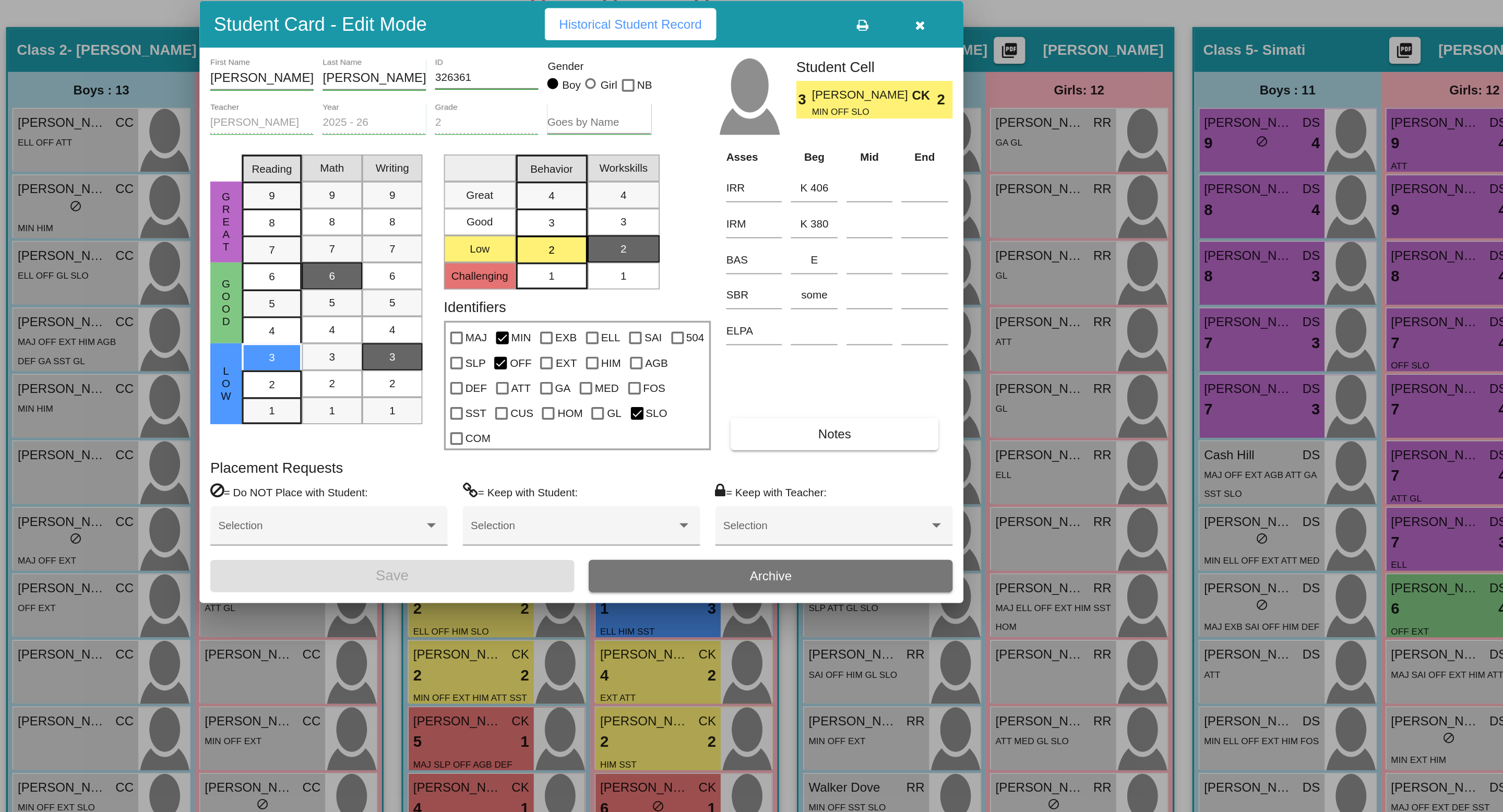
click at [949, 249] on icon "button" at bounding box center [948, 245] width 6 height 7
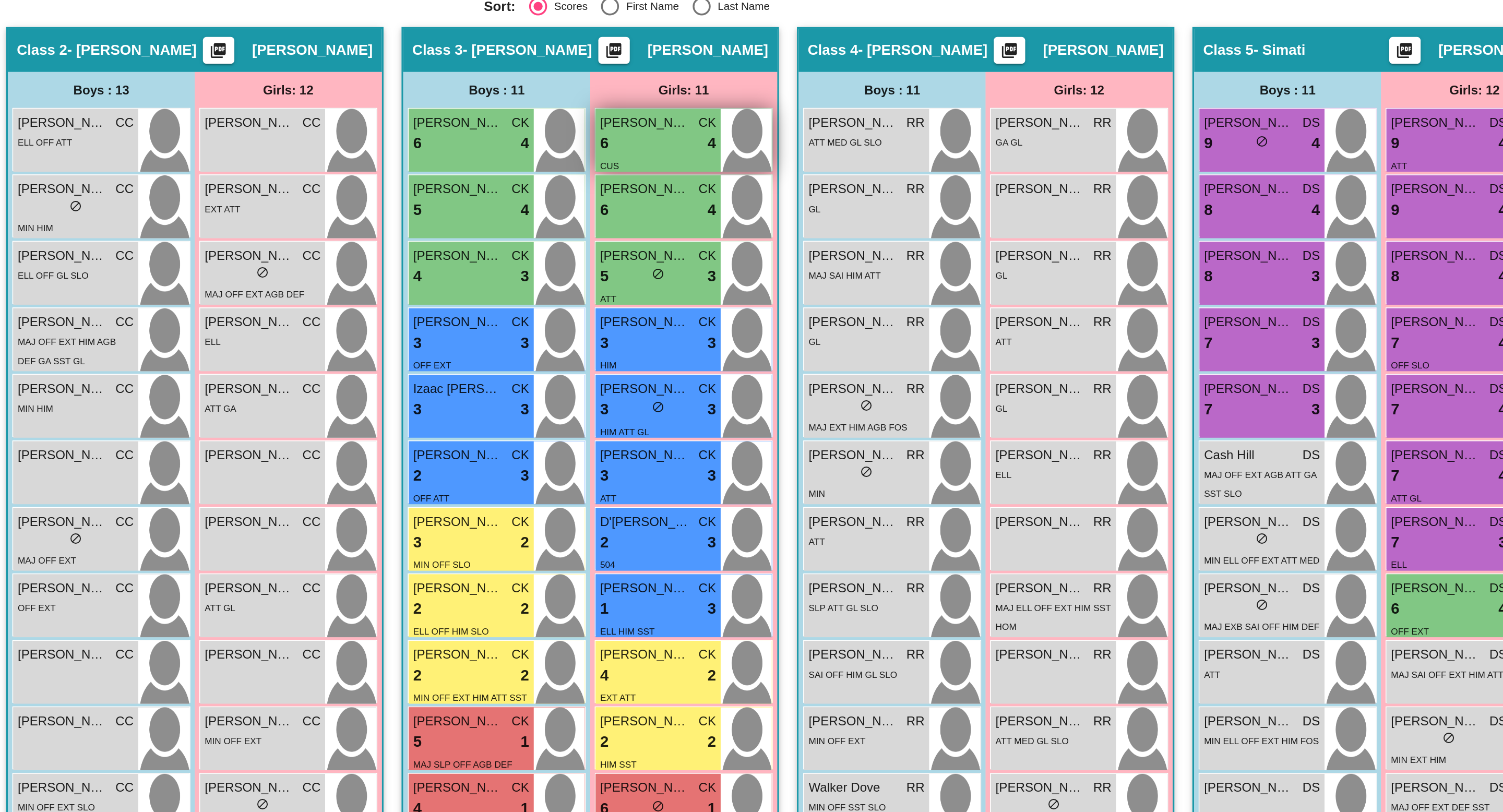
click at [789, 309] on div "6 lock do_not_disturb_alt 4" at bounding box center [796, 314] width 67 height 14
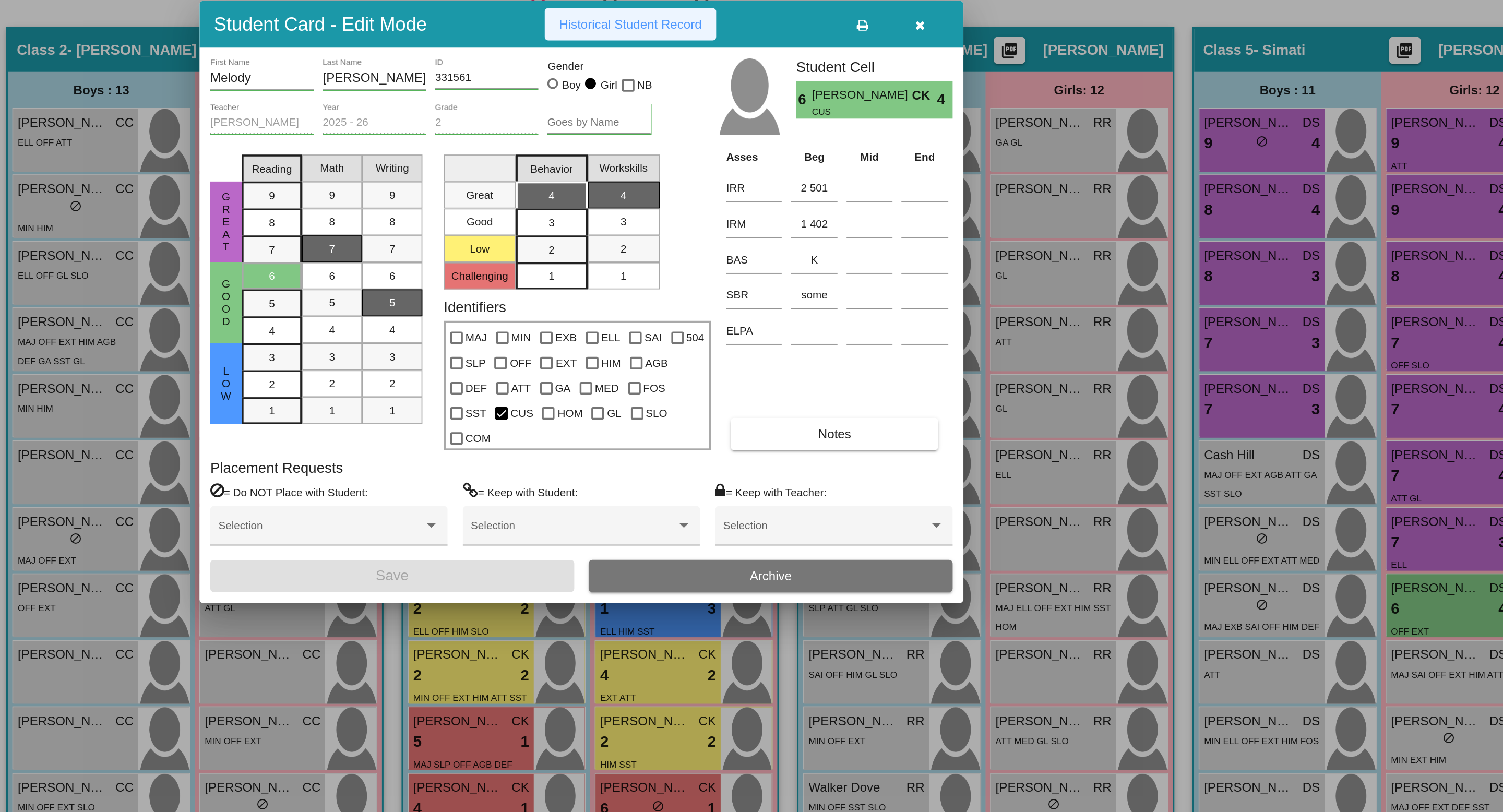
click at [786, 249] on span "Historical Student Record" at bounding box center [780, 245] width 83 height 9
click at [950, 249] on icon "button" at bounding box center [948, 245] width 6 height 7
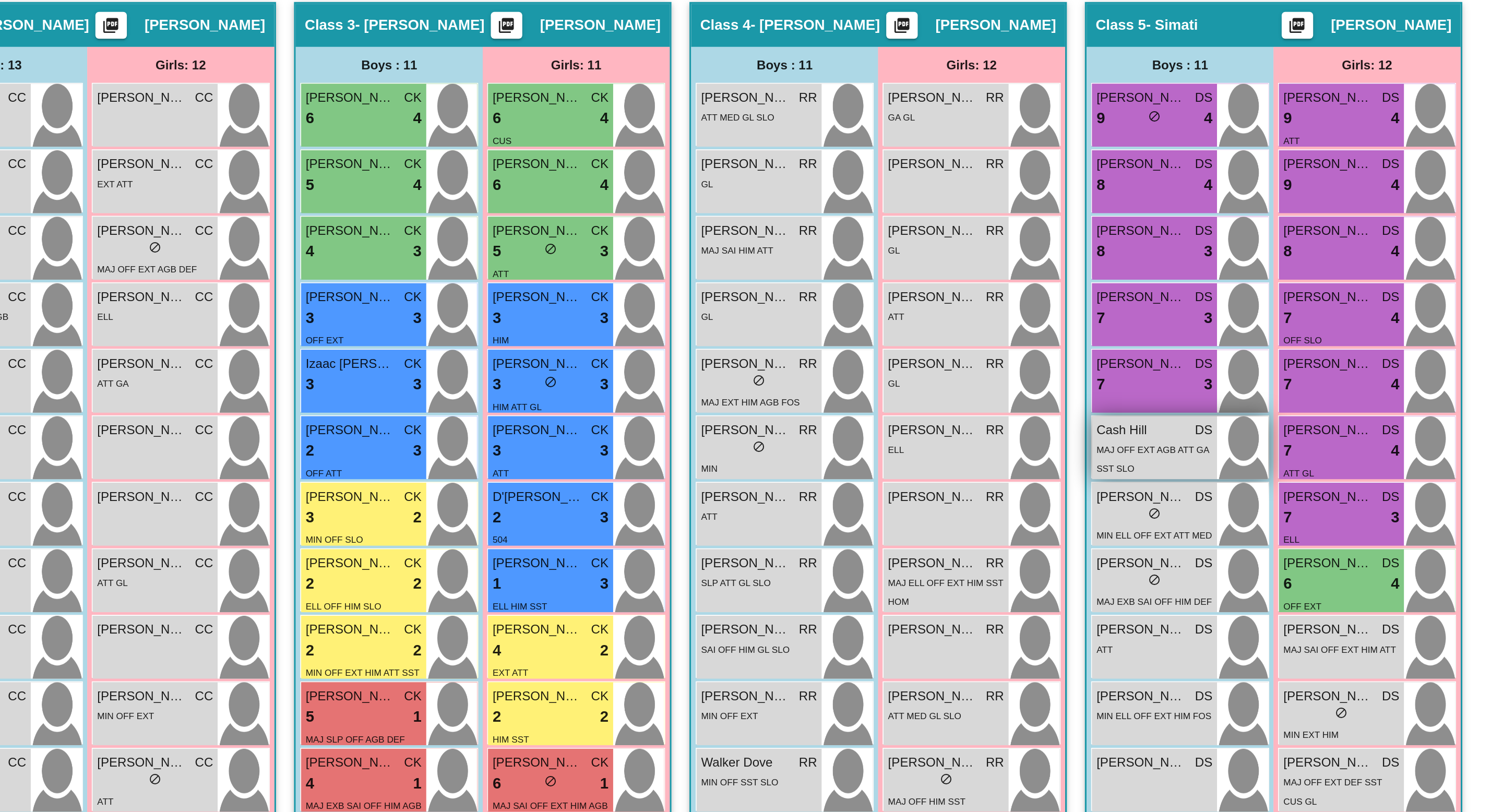
click at [1158, 514] on div "MAJ OFF EXT AGB ATT GA SST SLO" at bounding box center [1147, 511] width 67 height 22
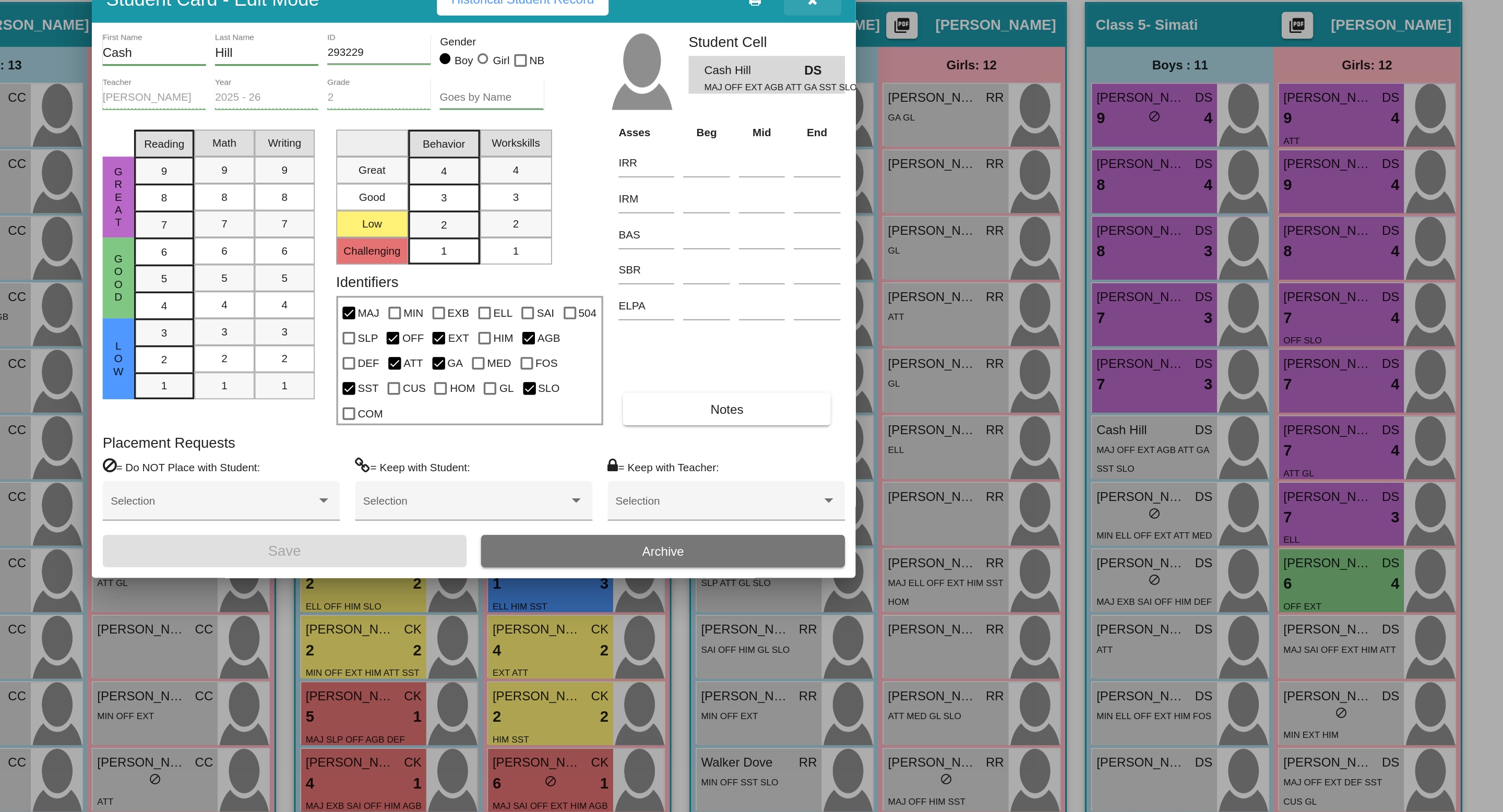
click at [948, 249] on icon "button" at bounding box center [948, 245] width 6 height 7
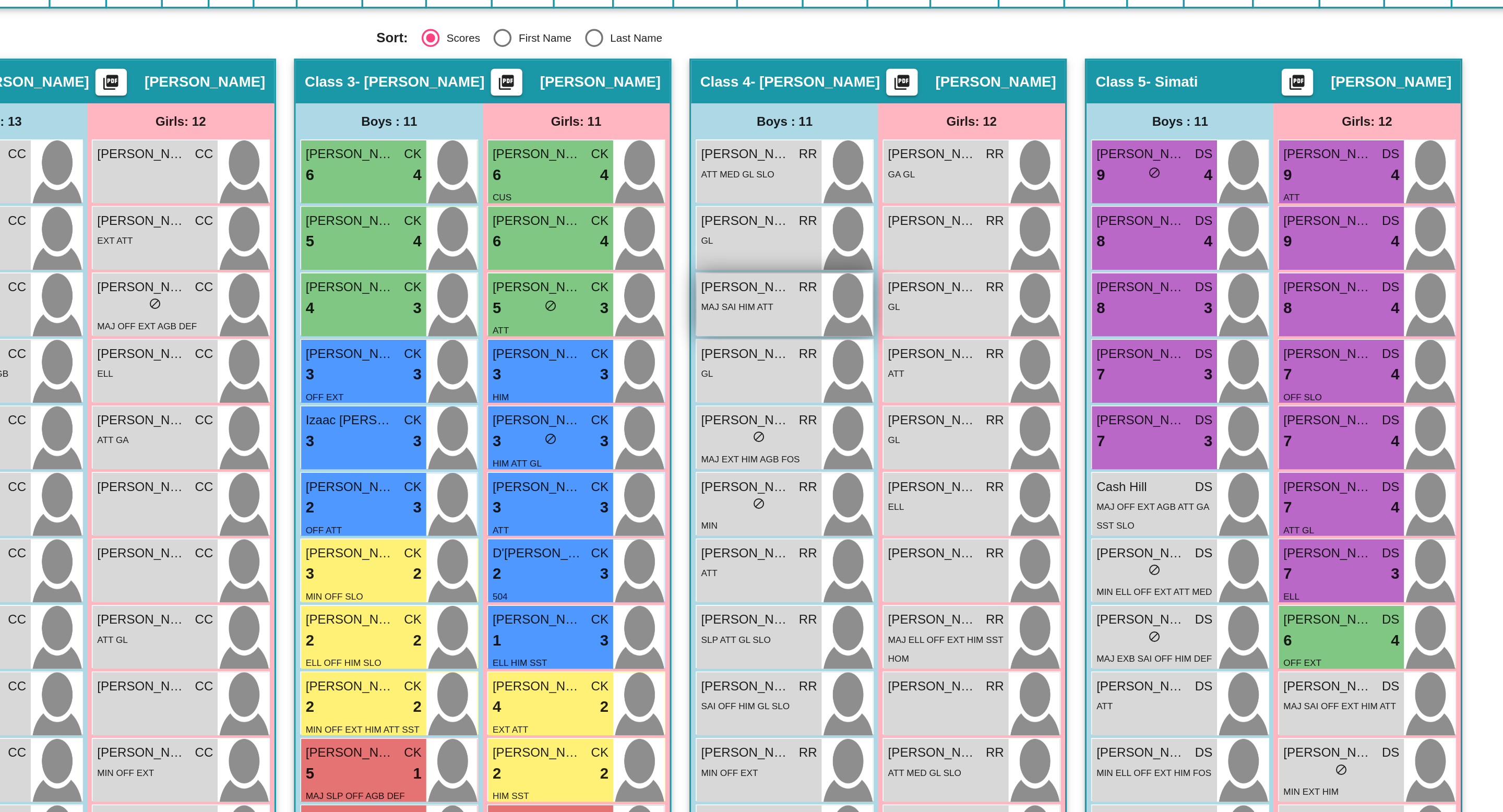
scroll to position [0, 0]
